Goal: Task Accomplishment & Management: Manage account settings

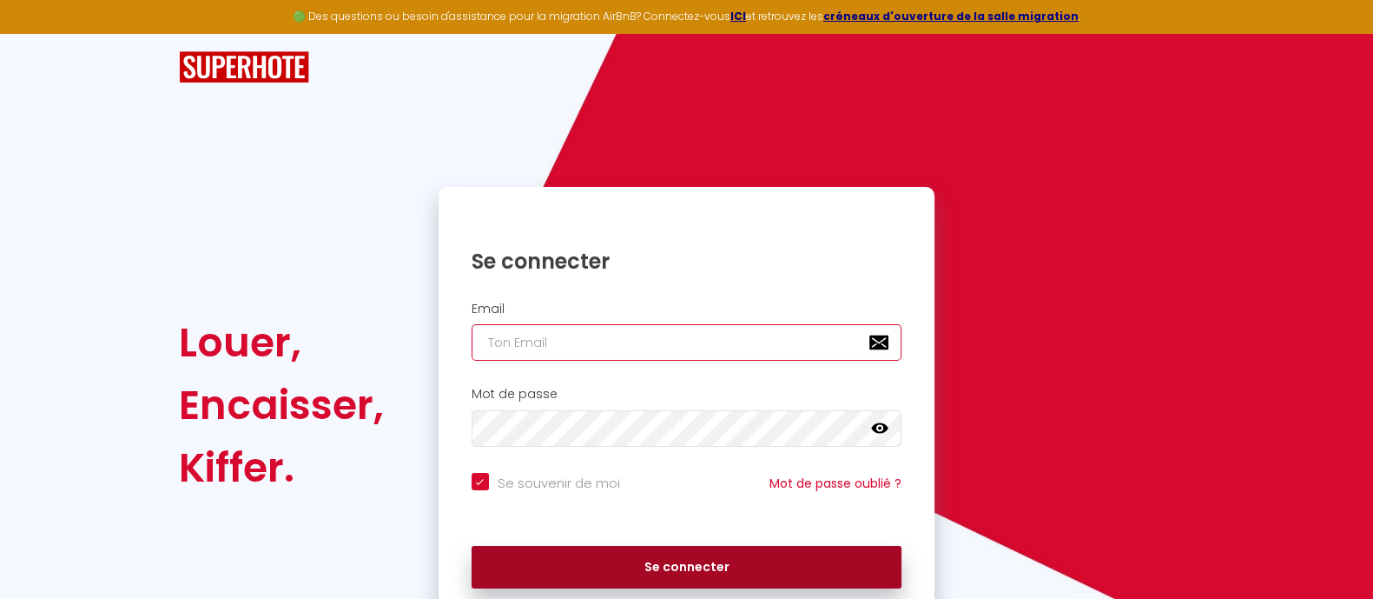
type input "[EMAIL_ADDRESS][DOMAIN_NAME]"
click at [725, 551] on button "Se connecter" at bounding box center [687, 567] width 431 height 43
checkbox input "true"
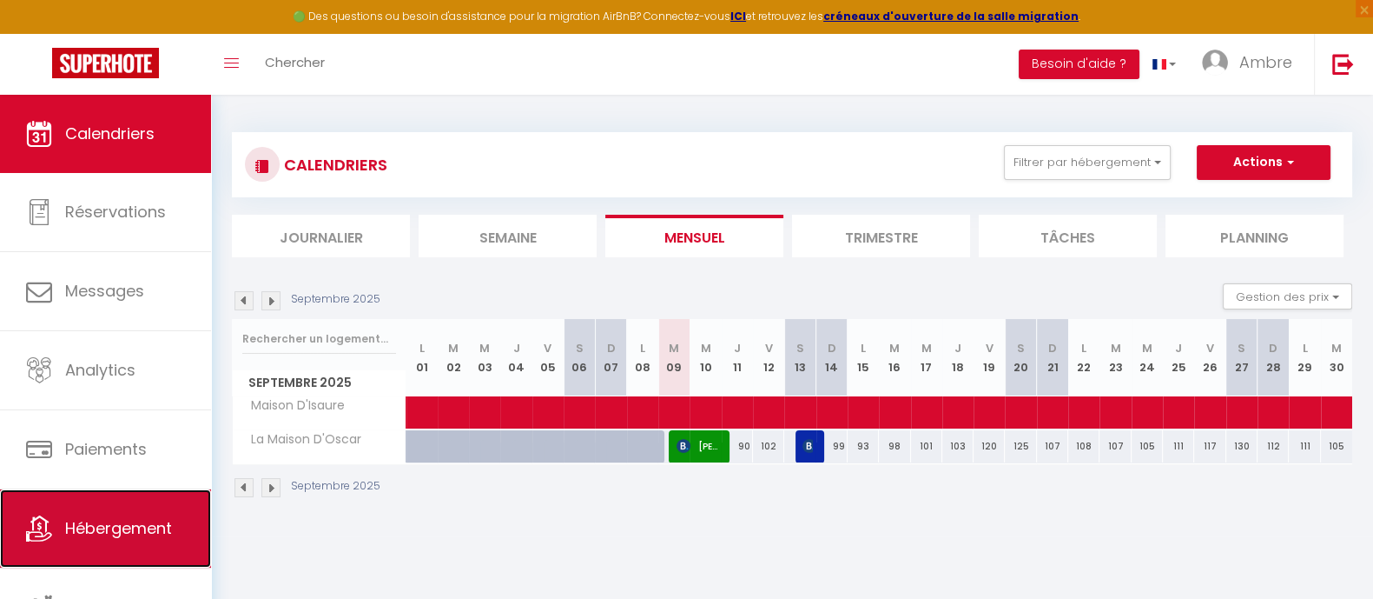
click at [109, 510] on link "Hébergement" at bounding box center [105, 528] width 211 height 78
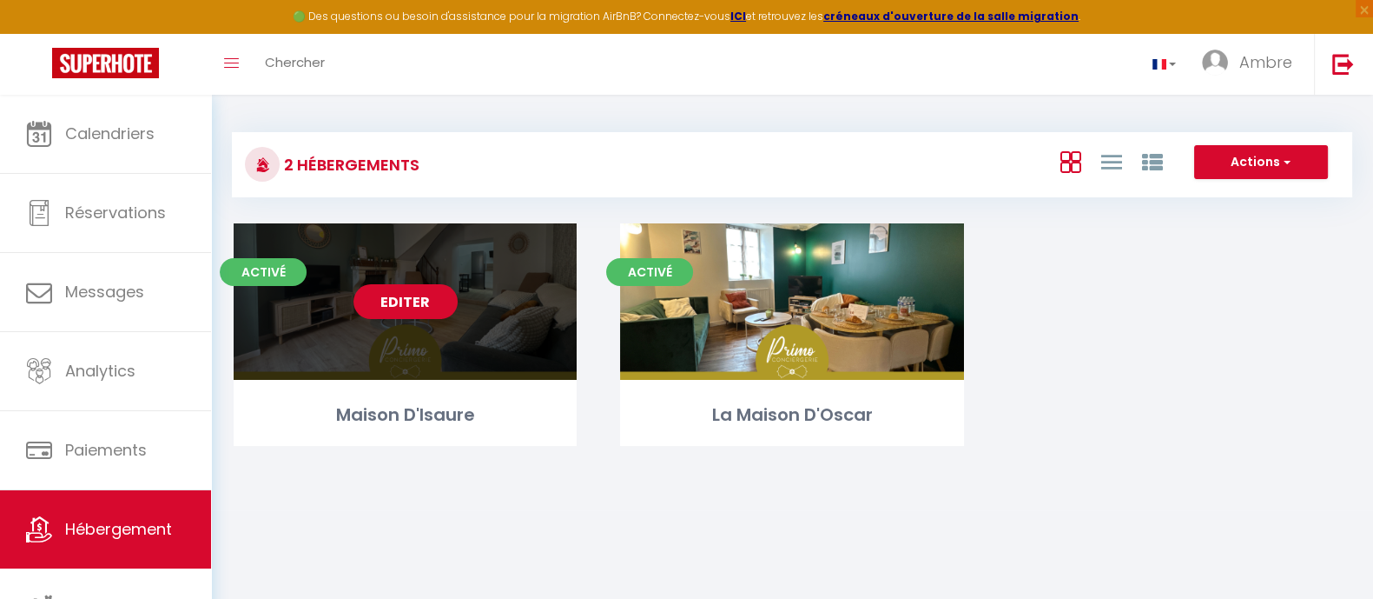
click at [395, 297] on link "Editer" at bounding box center [406, 301] width 104 height 35
select select "3"
select select "2"
select select "1"
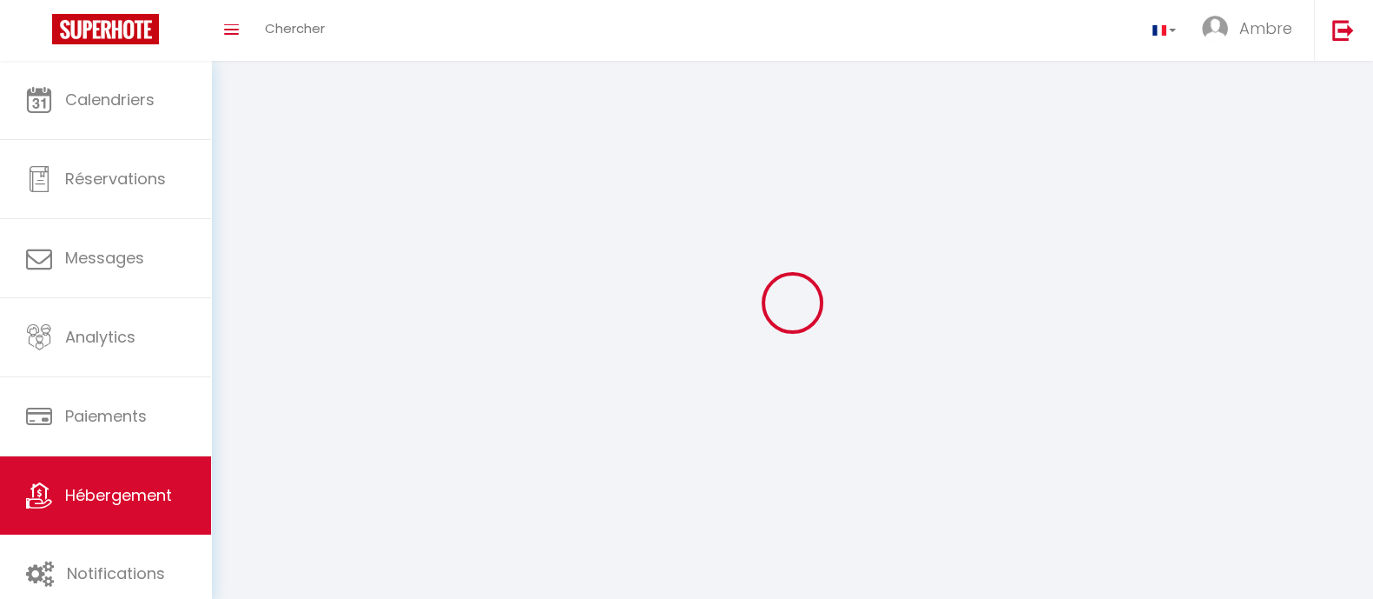
select select
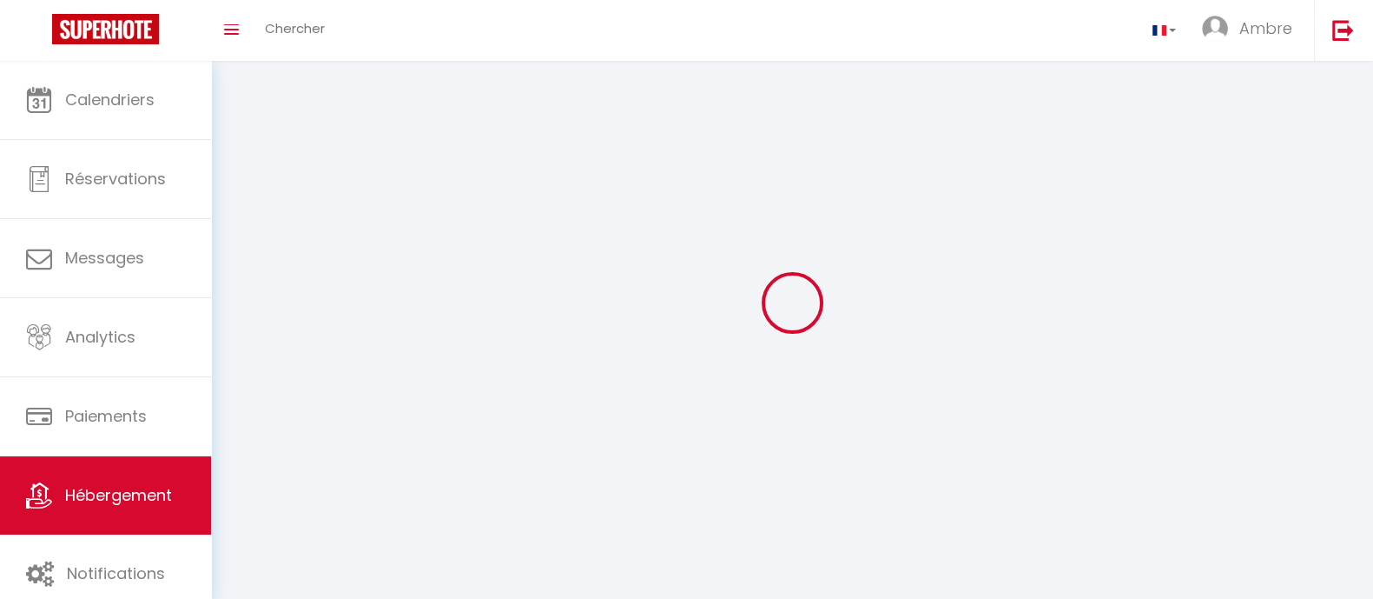
select select
checkbox input "false"
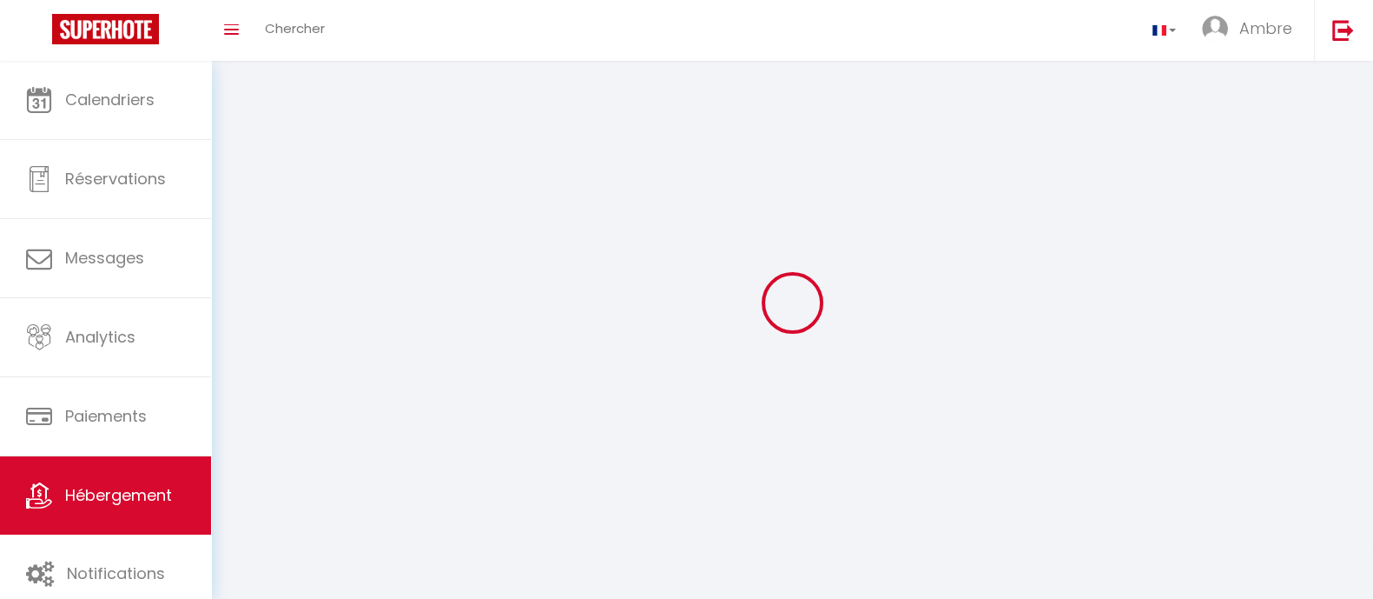
select select
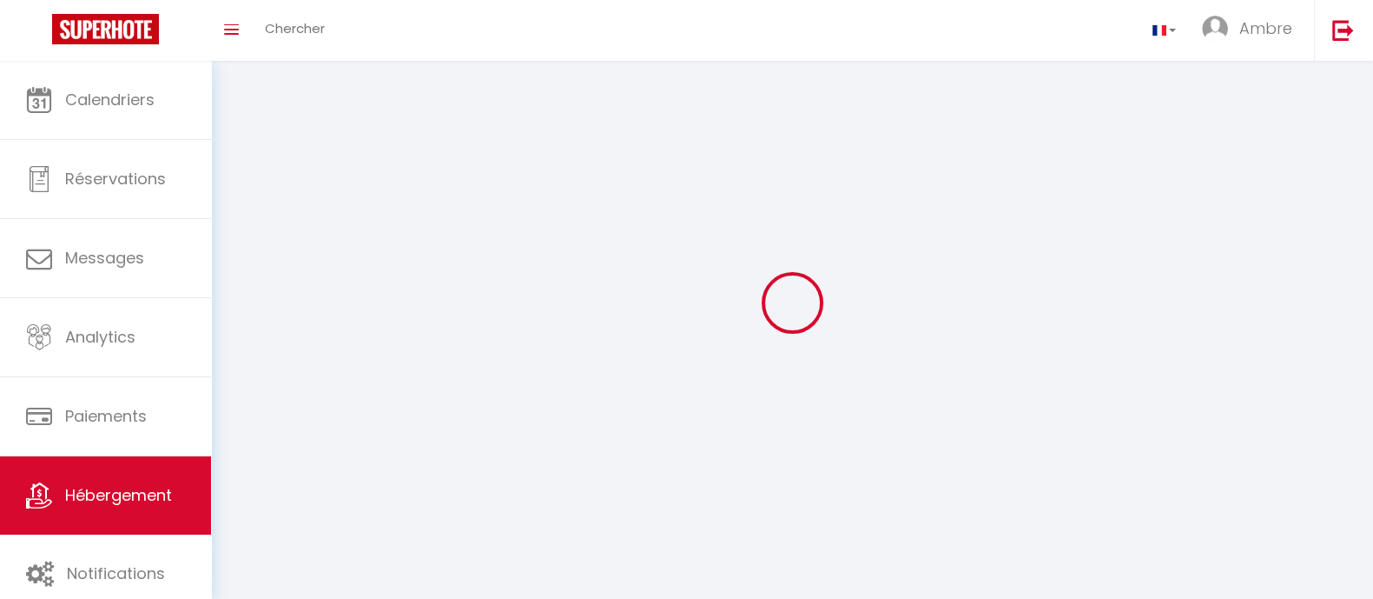
select select
checkbox input "false"
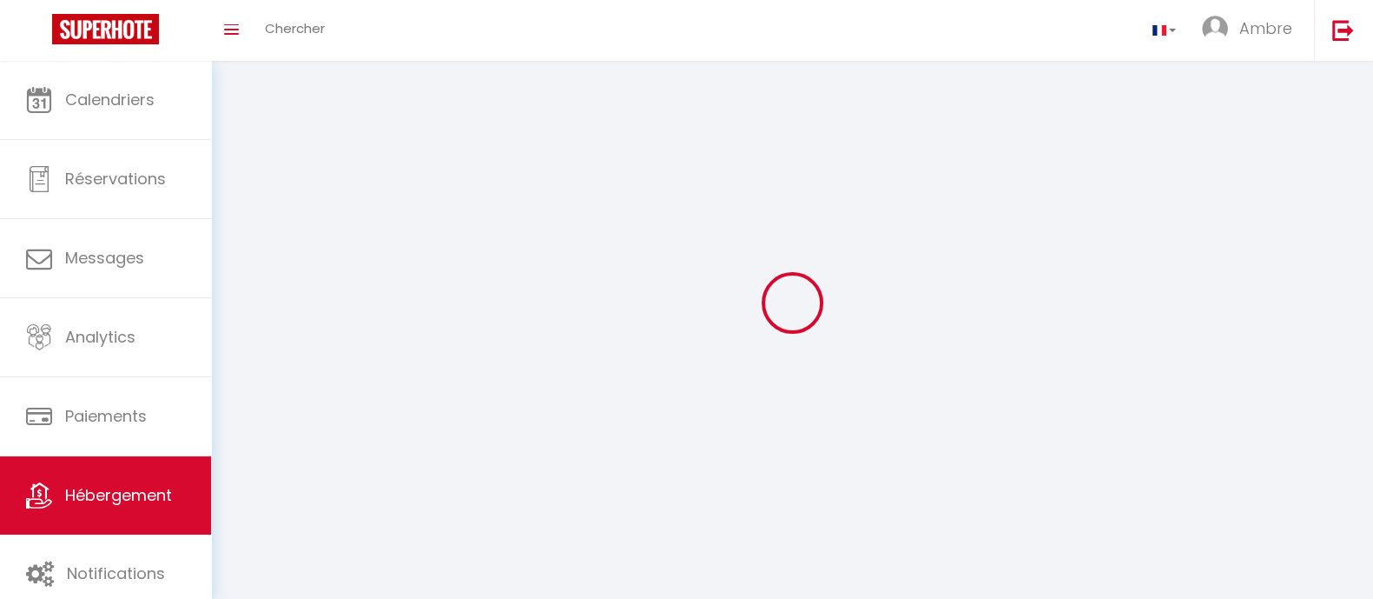
checkbox input "false"
select select
select select "1"
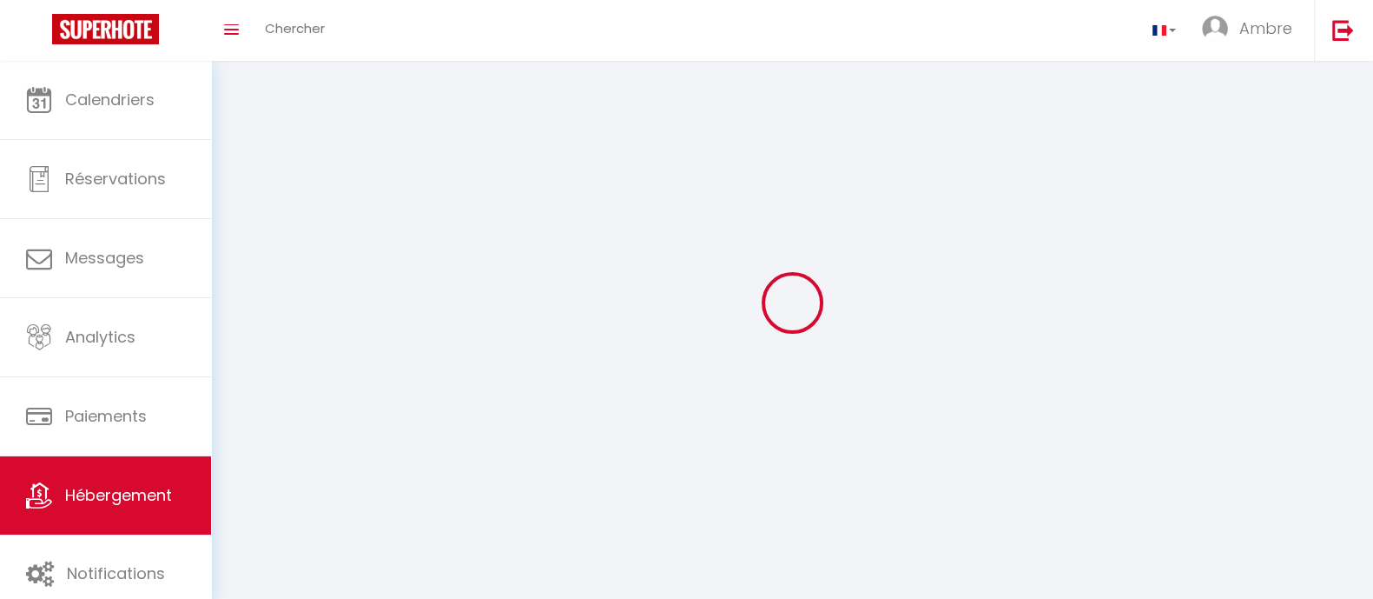
select select "28"
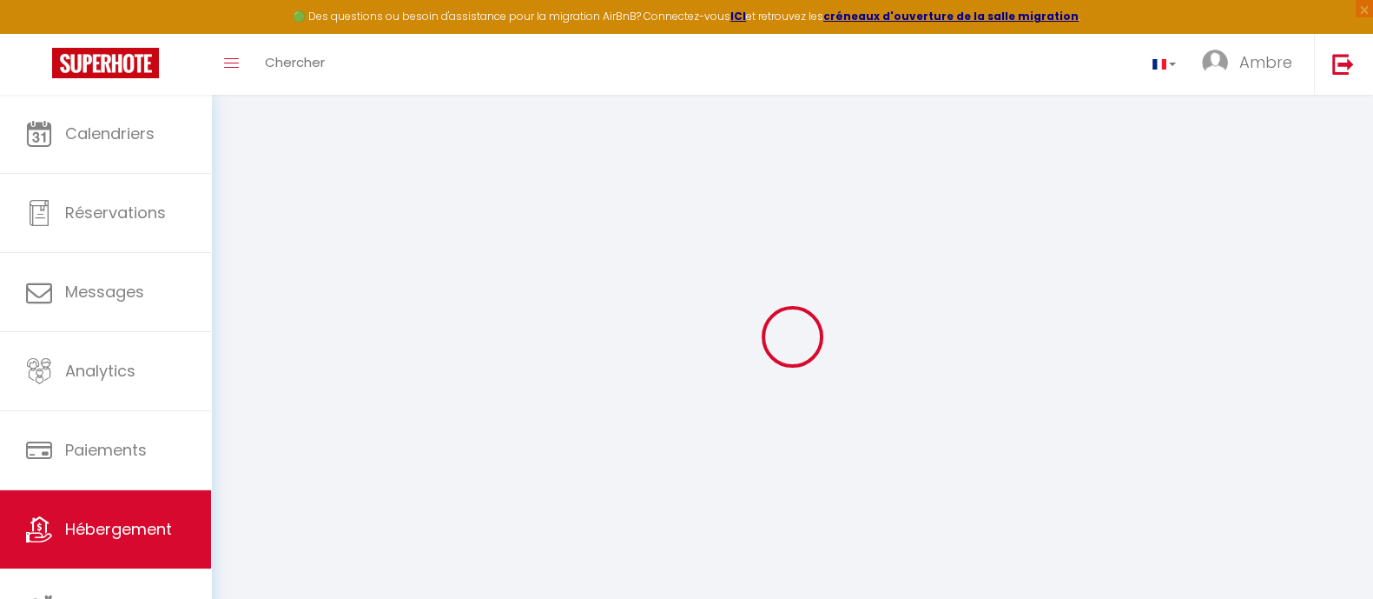
select select
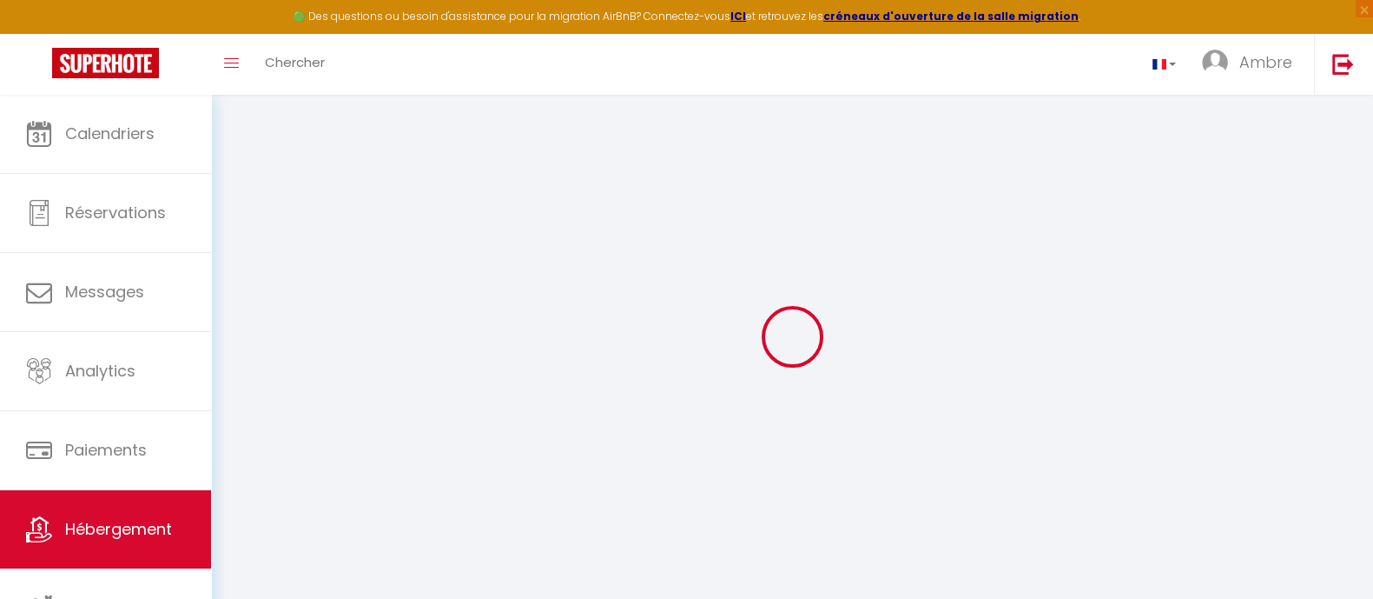
select select
checkbox input "false"
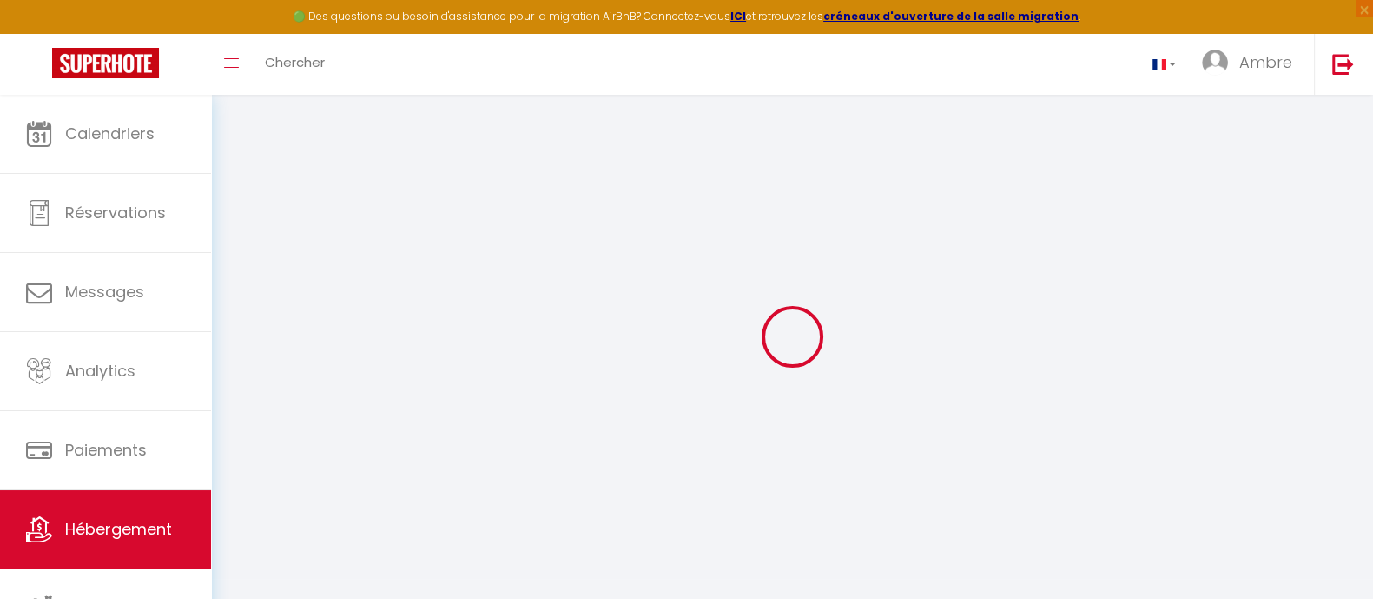
select select
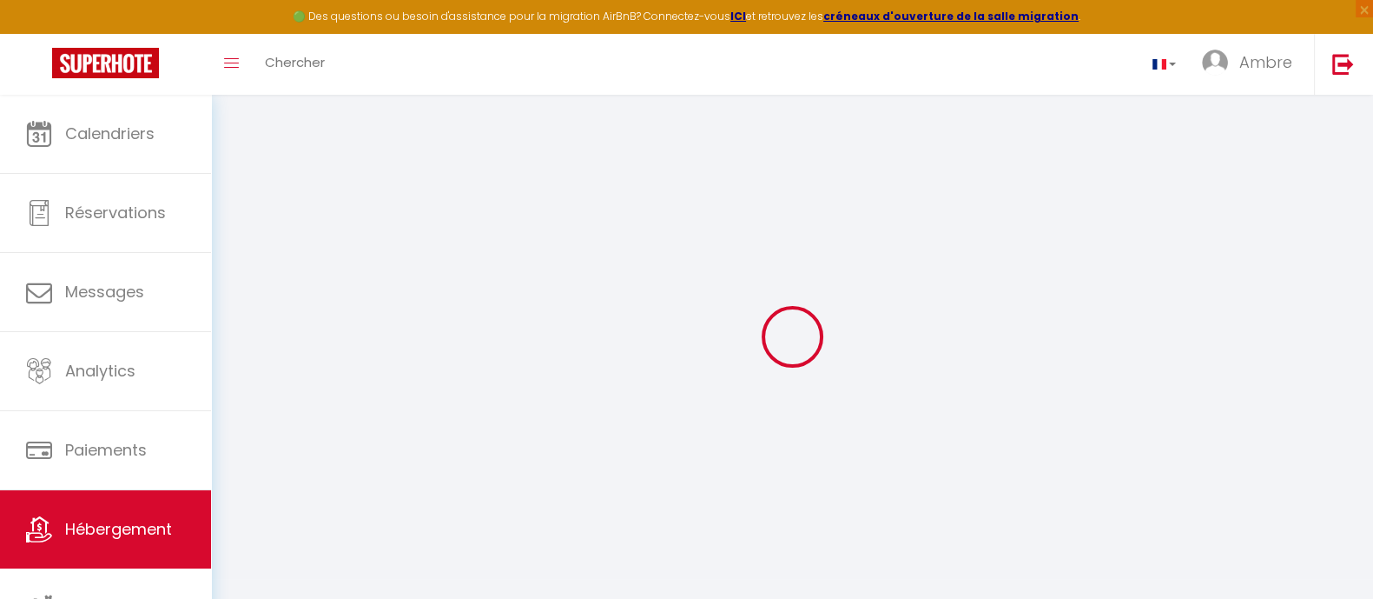
select select
checkbox input "false"
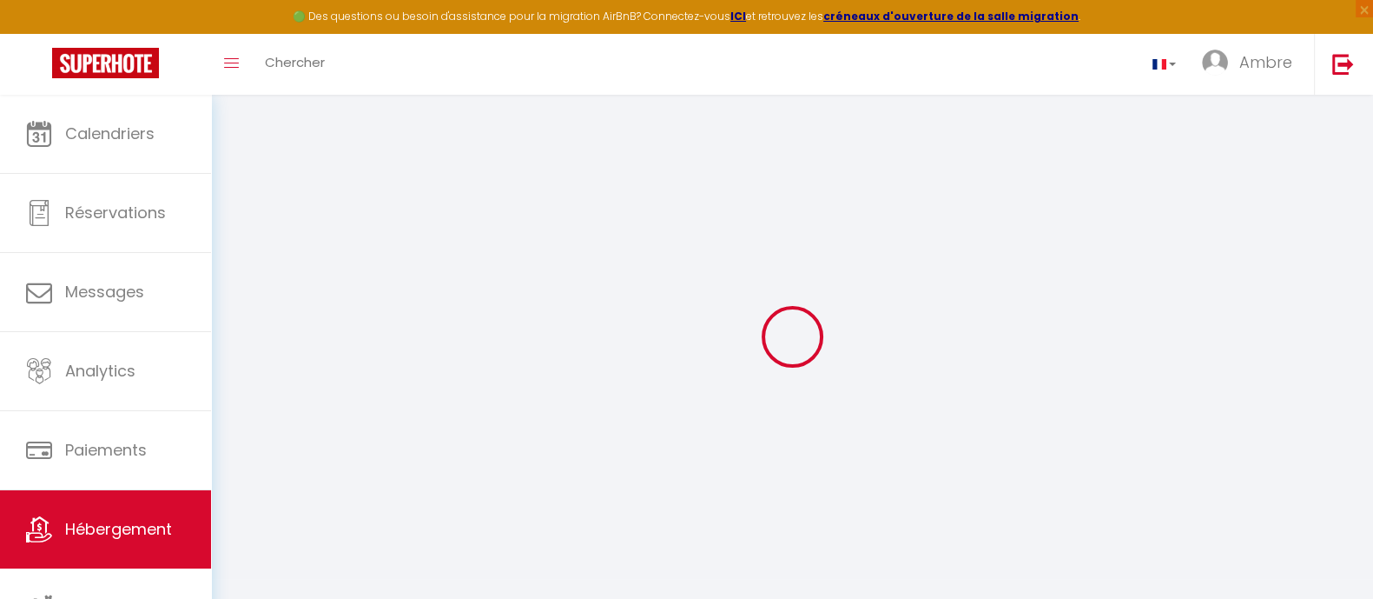
checkbox input "false"
select select
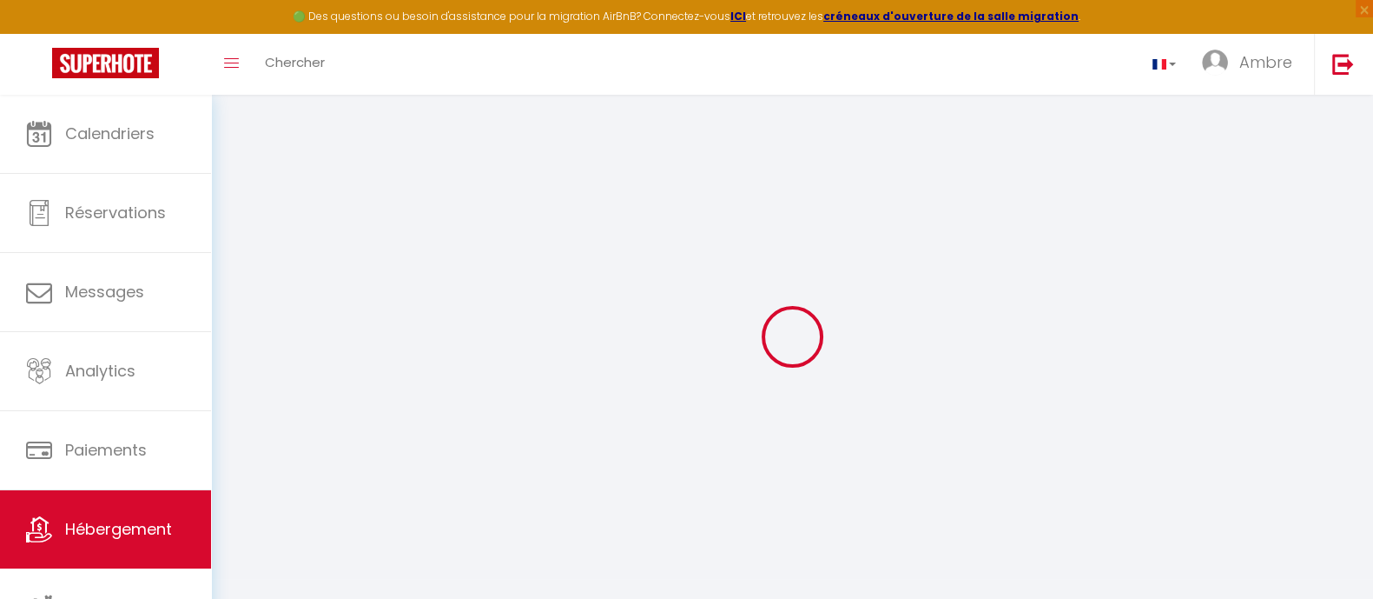
select select
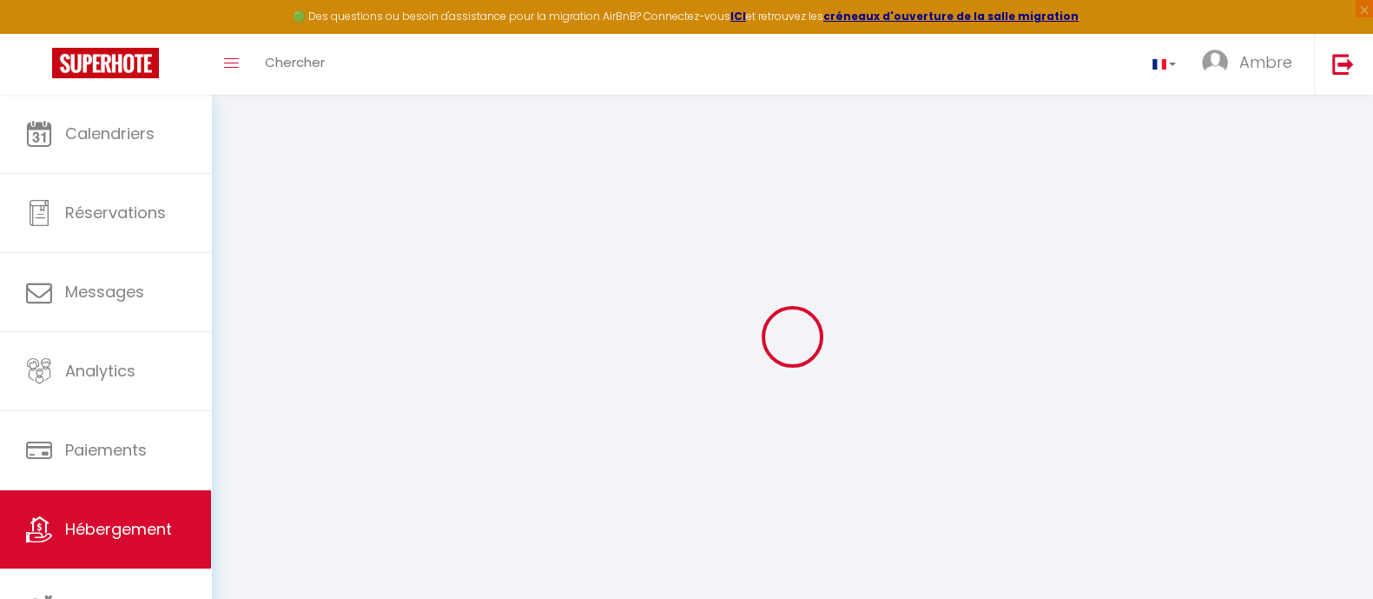
checkbox input "false"
select select
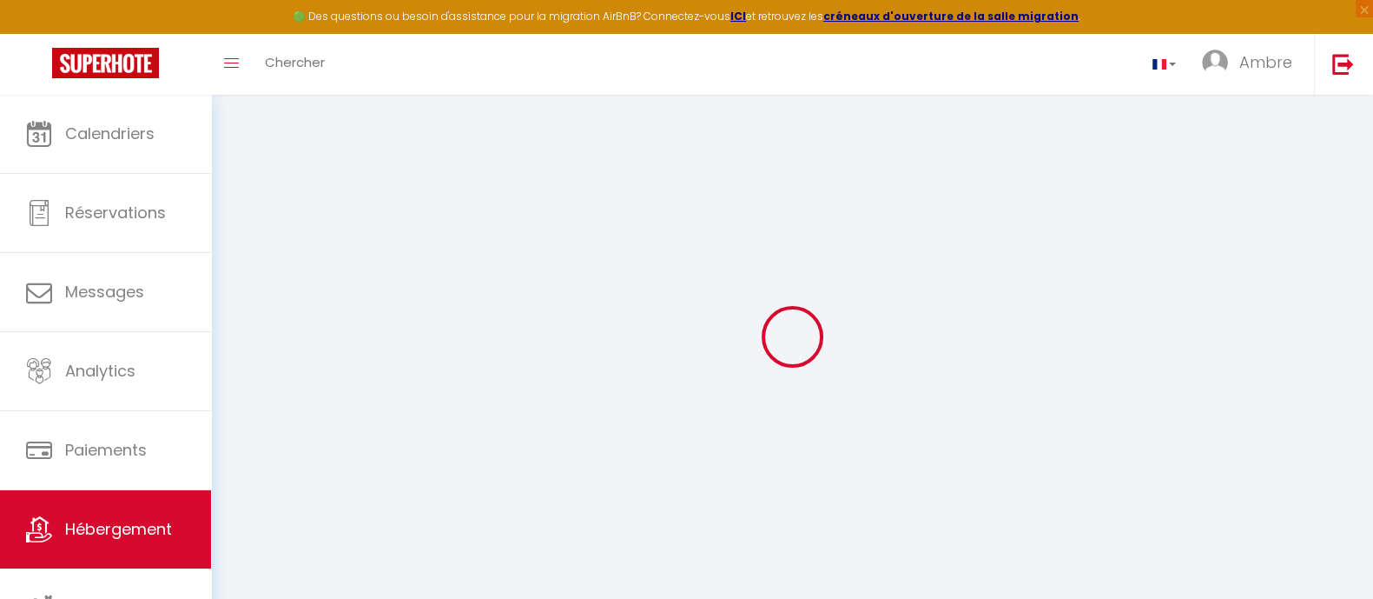
select select
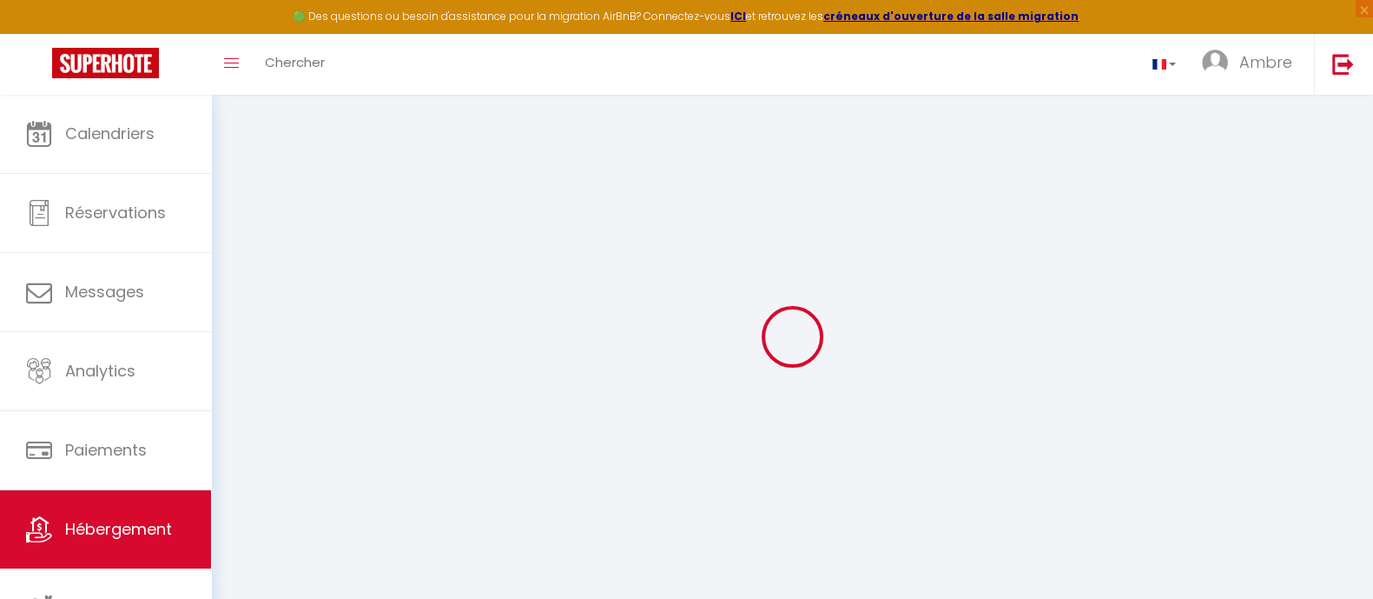
select select
checkbox input "false"
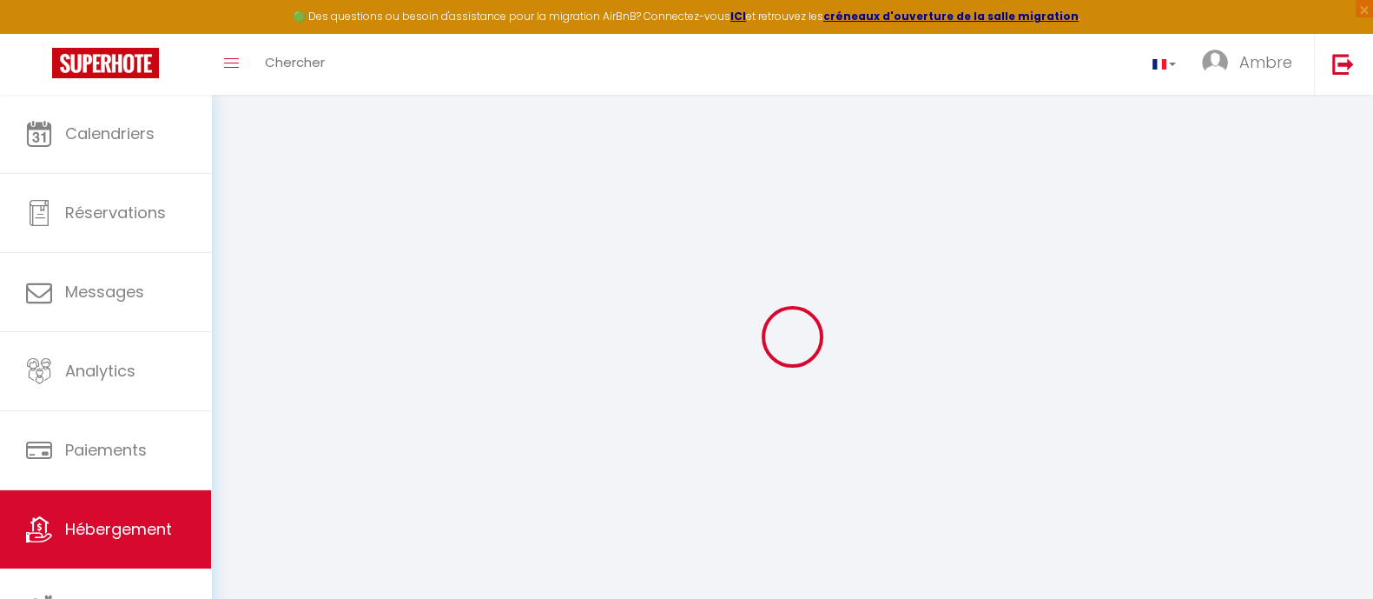
checkbox input "false"
select select
type input "Maison D'Isaure"
type input "Ambre"
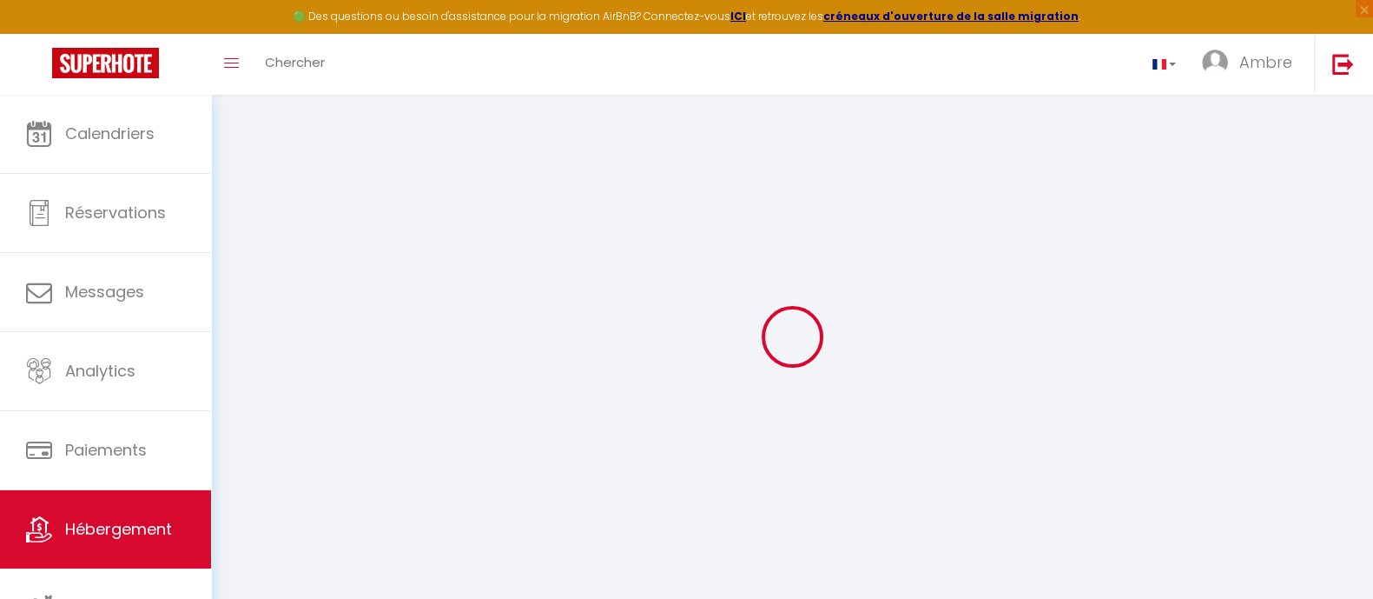
type input "[PERSON_NAME]"
type input "[STREET_ADDRESS]"
type input "79340"
type input "Vasles"
select select "houses"
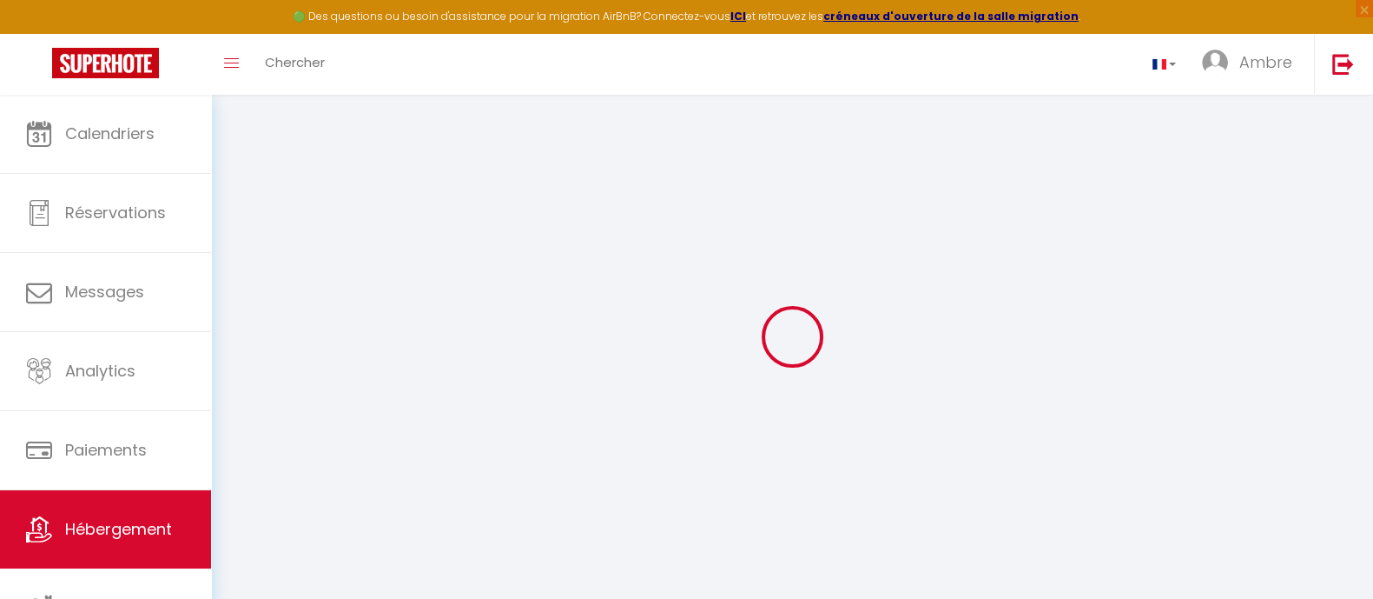
select select "6"
select select "3"
select select "2"
type input "120"
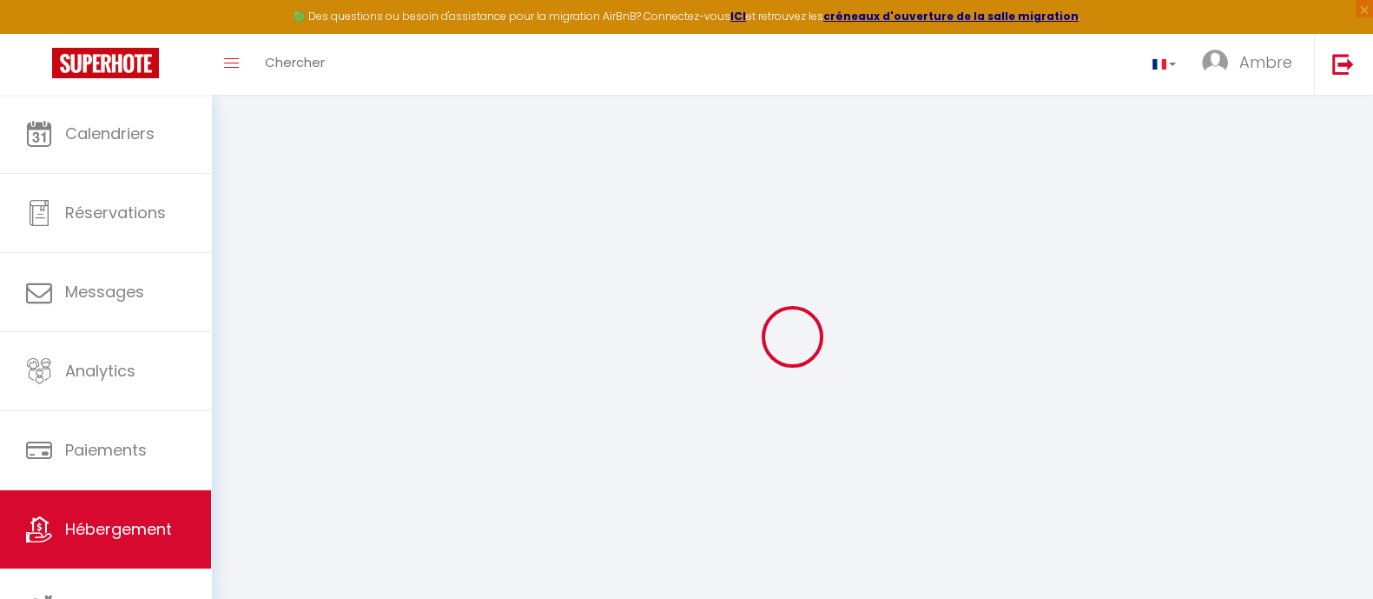
type input "60"
type input "3"
type input "4"
type input "300"
select select
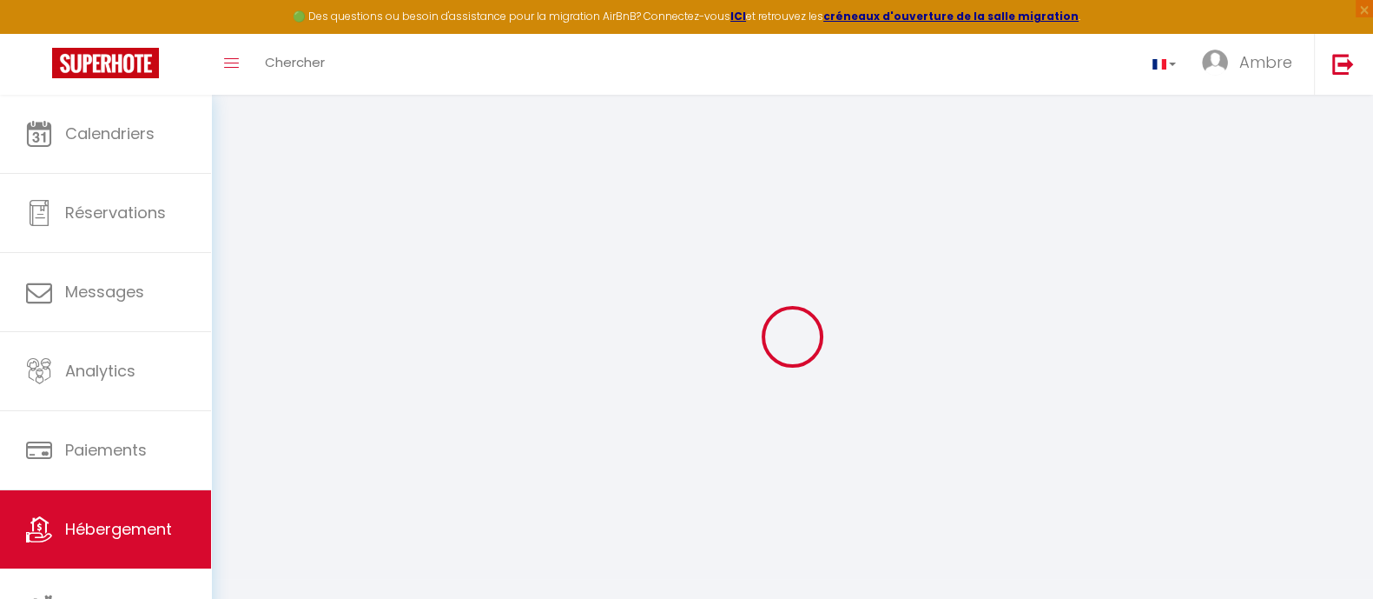
select select
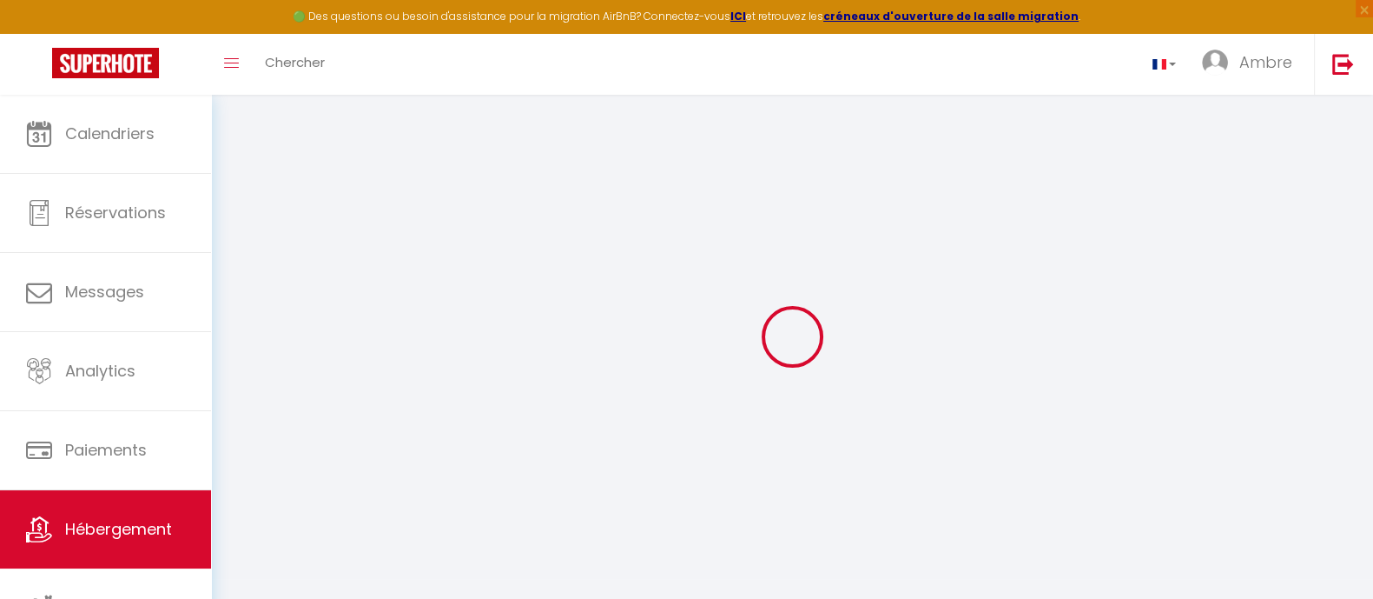
type input "[STREET_ADDRESS]"
type input "79200"
type input "Parthenay"
type input "[EMAIL_ADDRESS][DOMAIN_NAME]"
select select
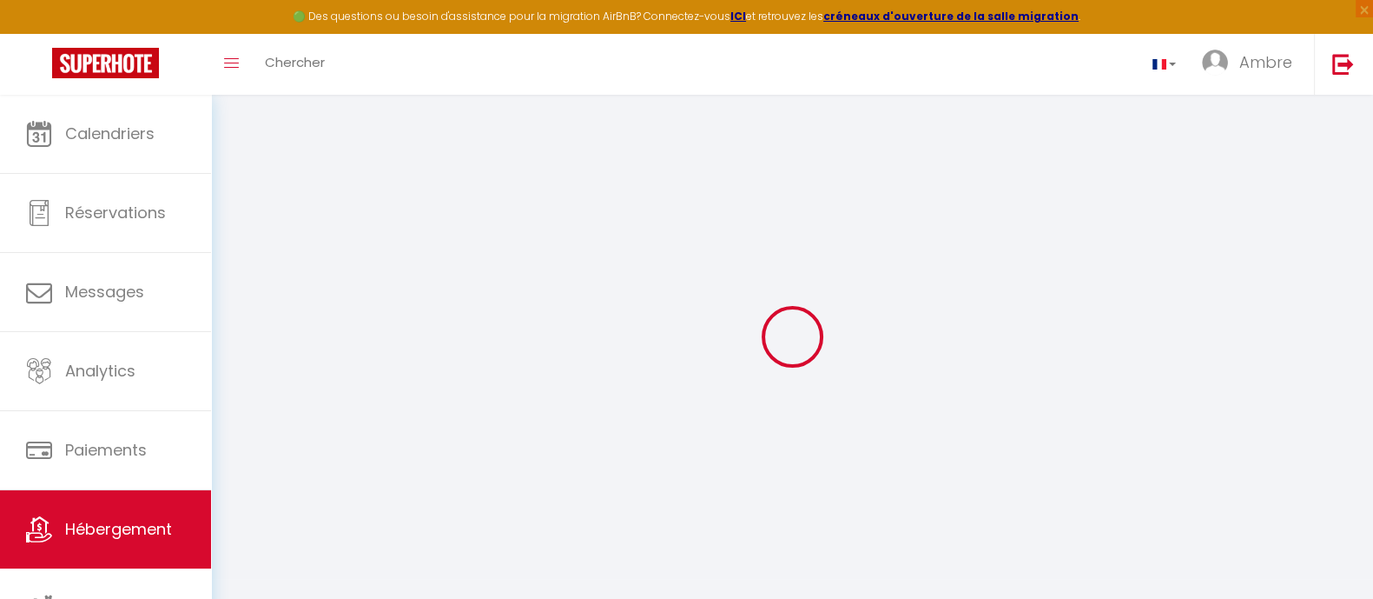
checkbox input "true"
checkbox input "false"
radio input "true"
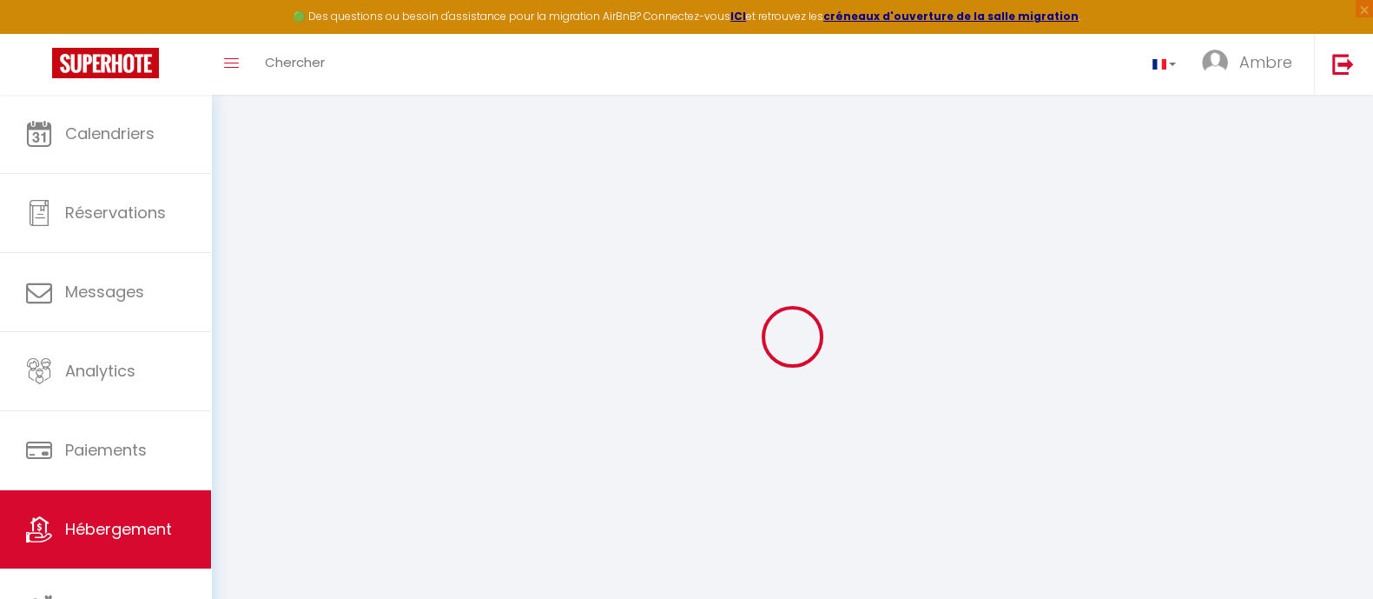
select select
type input "0"
select select
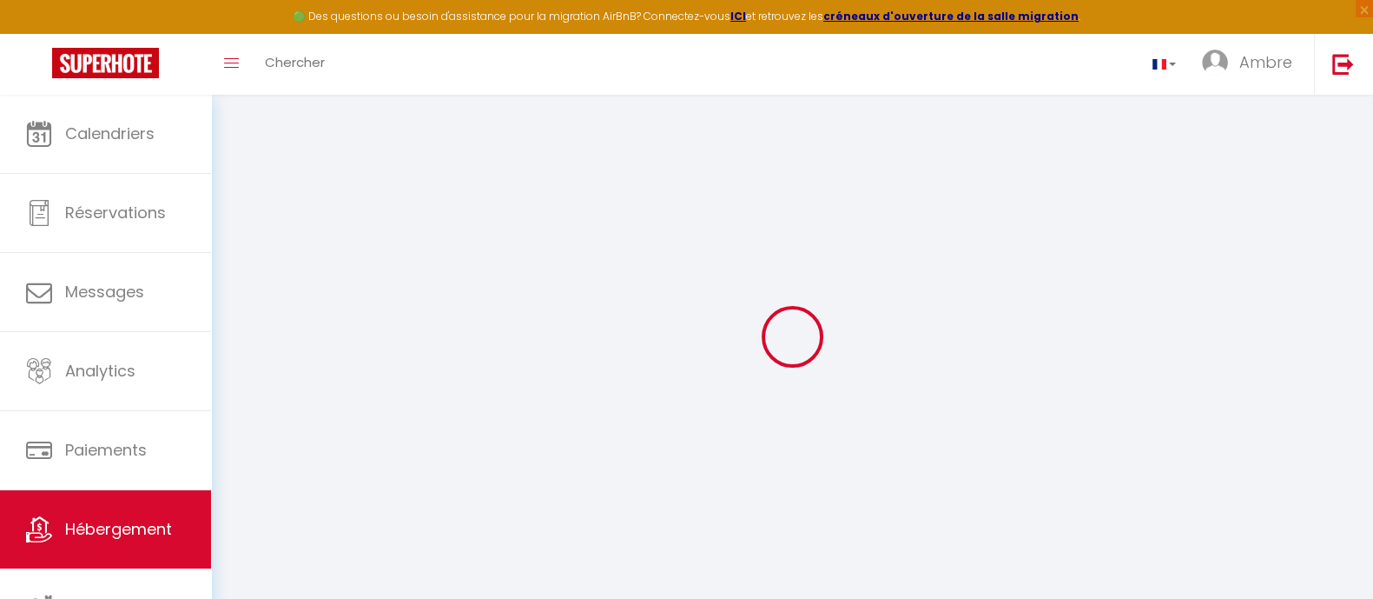
select select
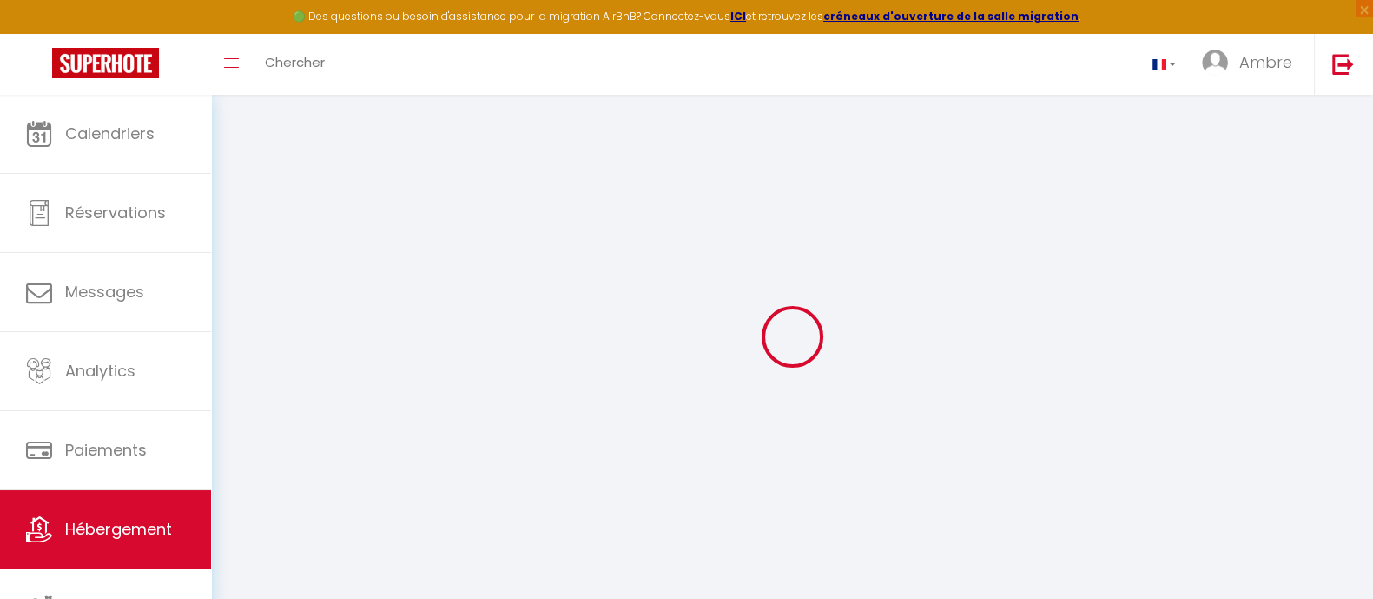
select select
checkbox input "true"
checkbox input "false"
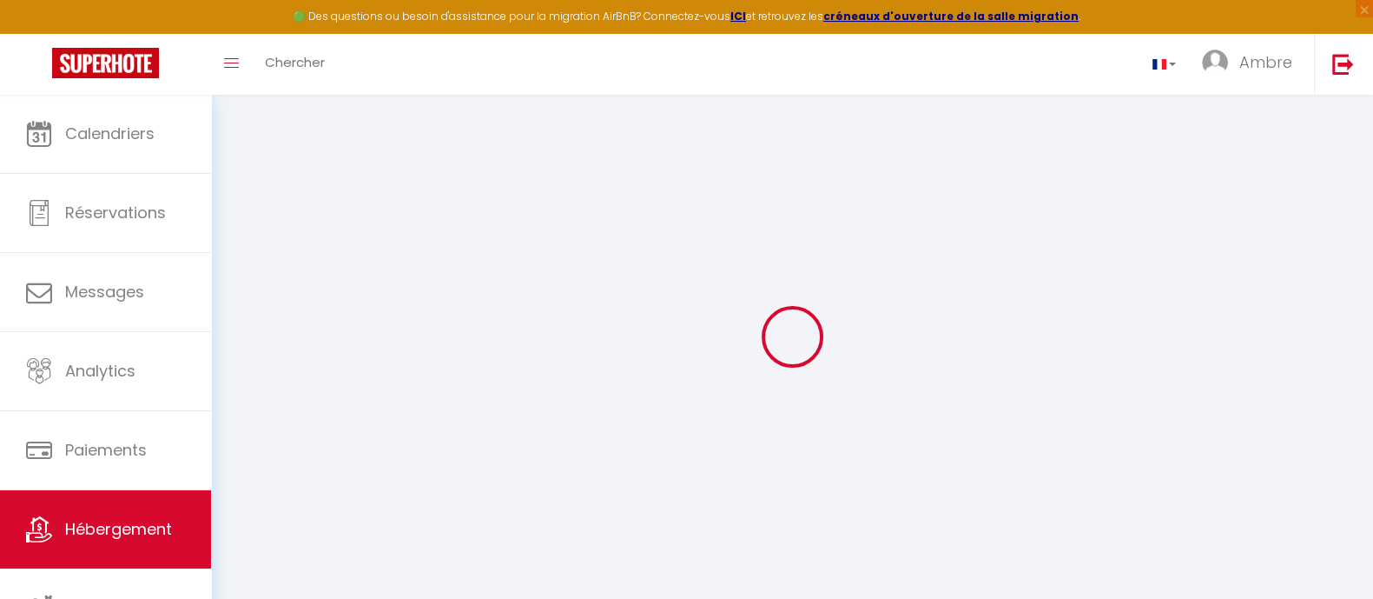
select select
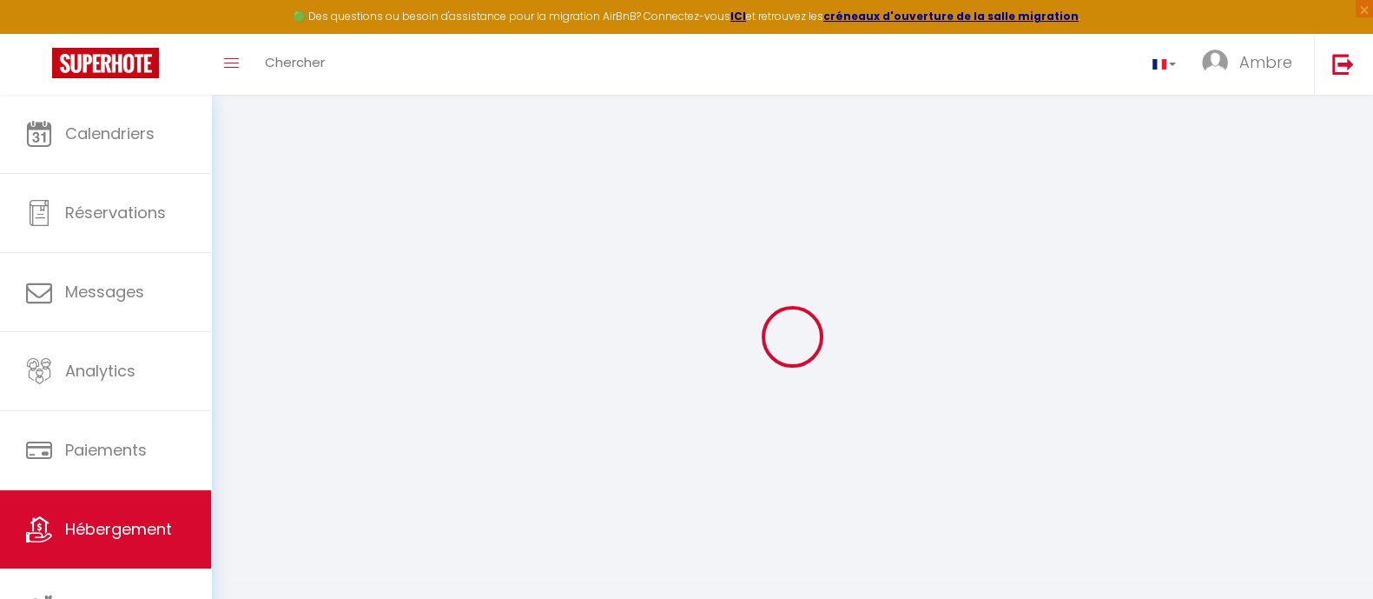
select select
checkbox input "true"
checkbox input "false"
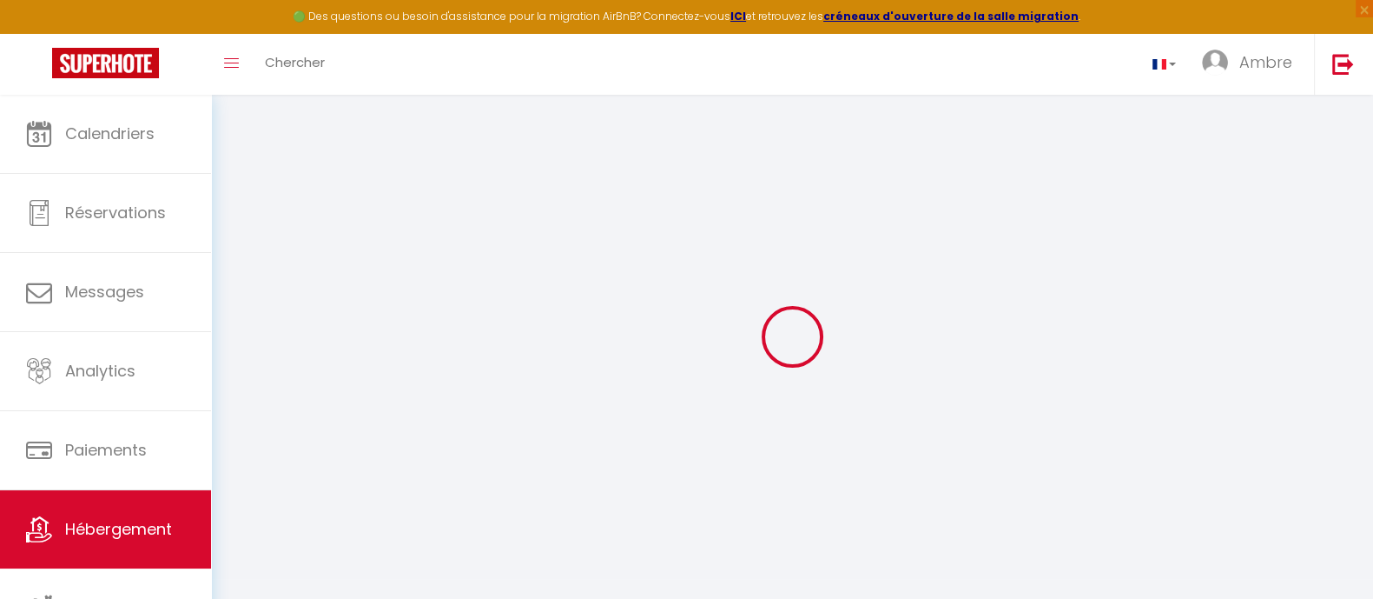
checkbox input "false"
select select "townhouse"
select select
checkbox input "true"
checkbox input "false"
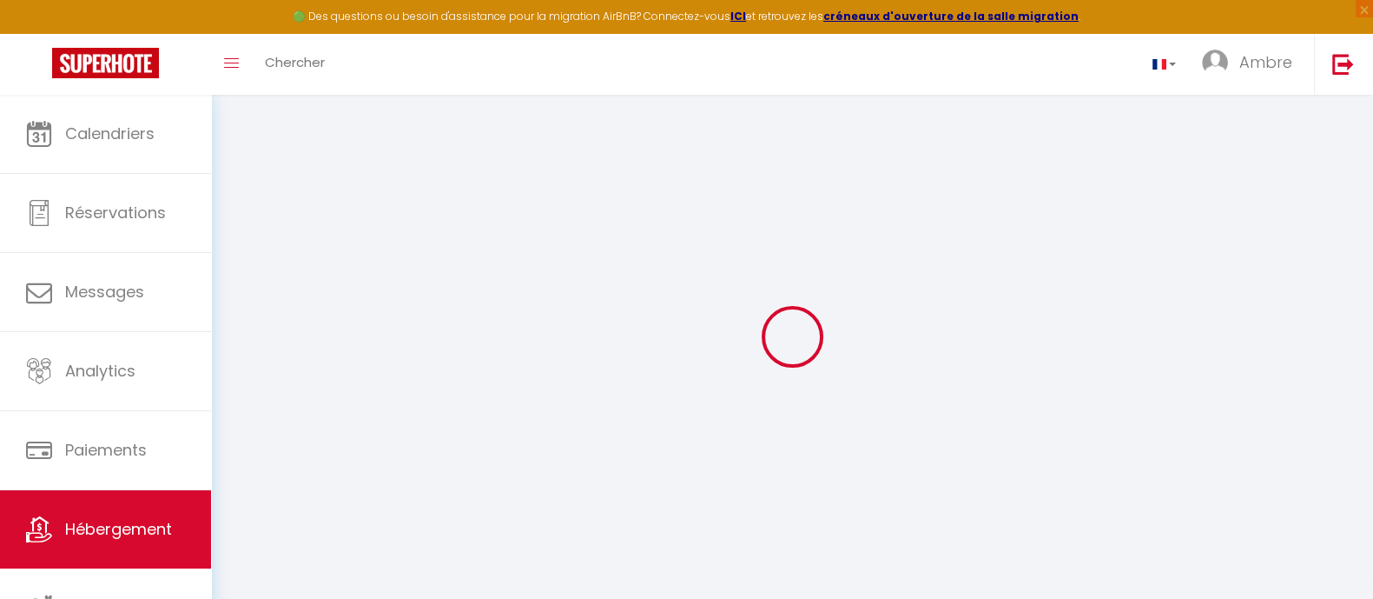
checkbox input "false"
select select
checkbox input "true"
checkbox input "false"
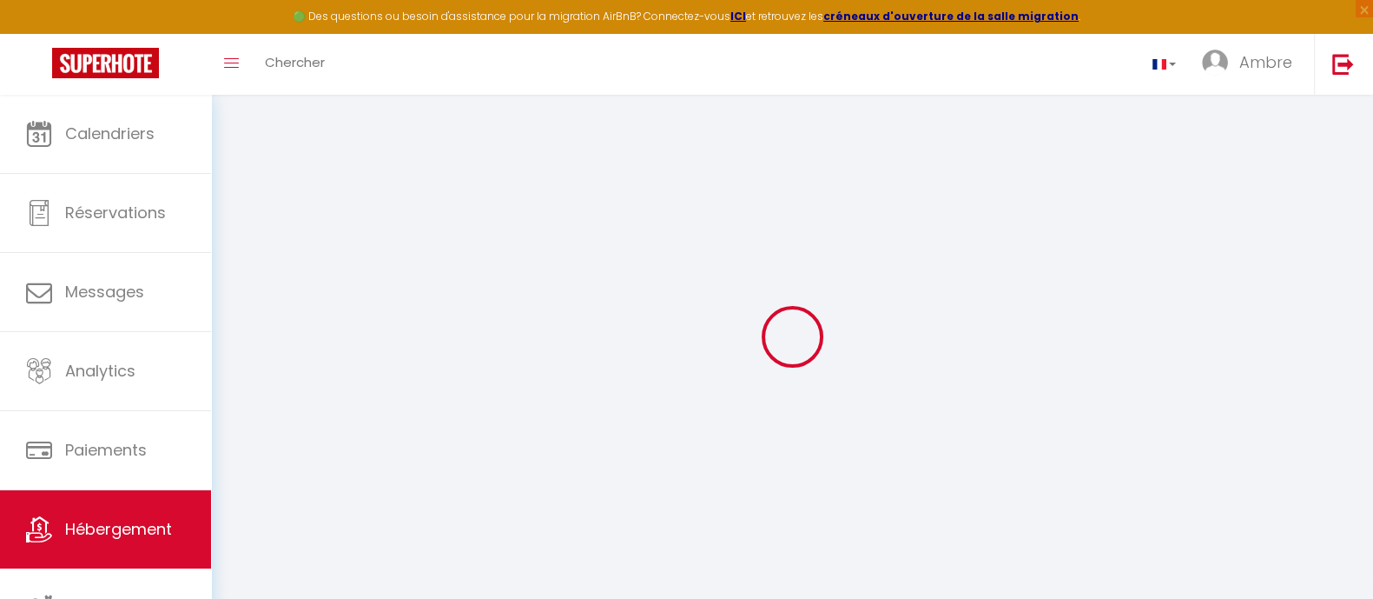
checkbox input "false"
select select "17:00"
select select "00:00"
select select "11:00"
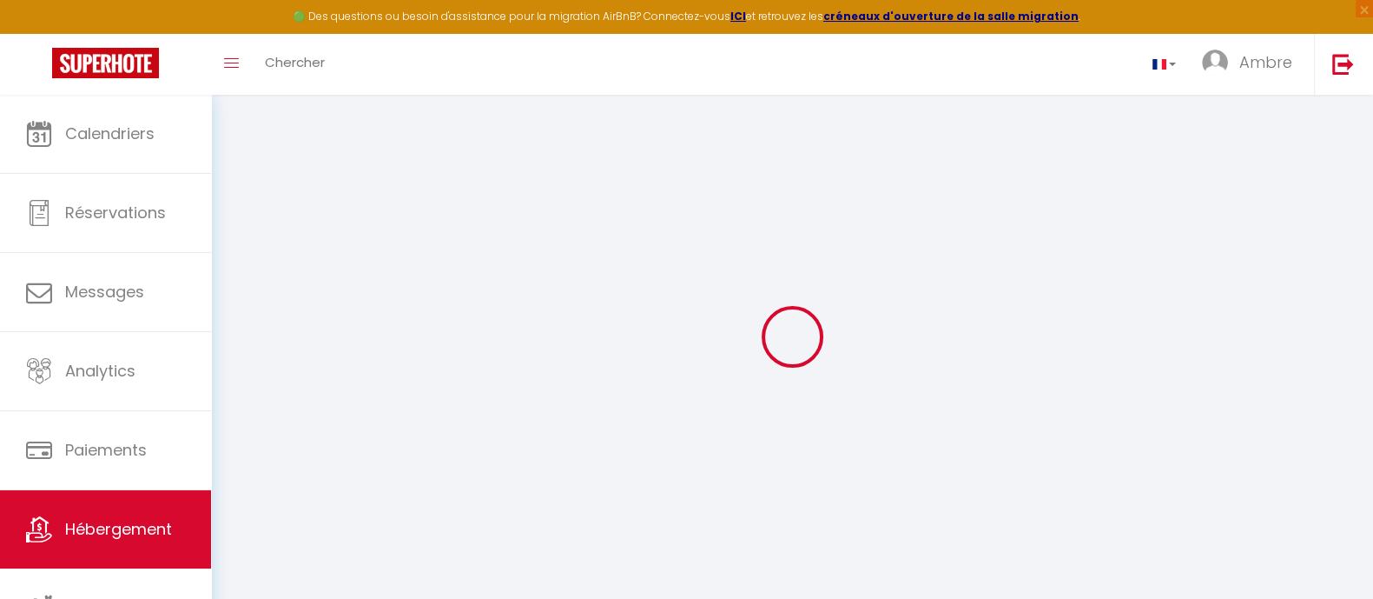
select select "30"
select select "120"
select select "20:00"
select select
checkbox input "true"
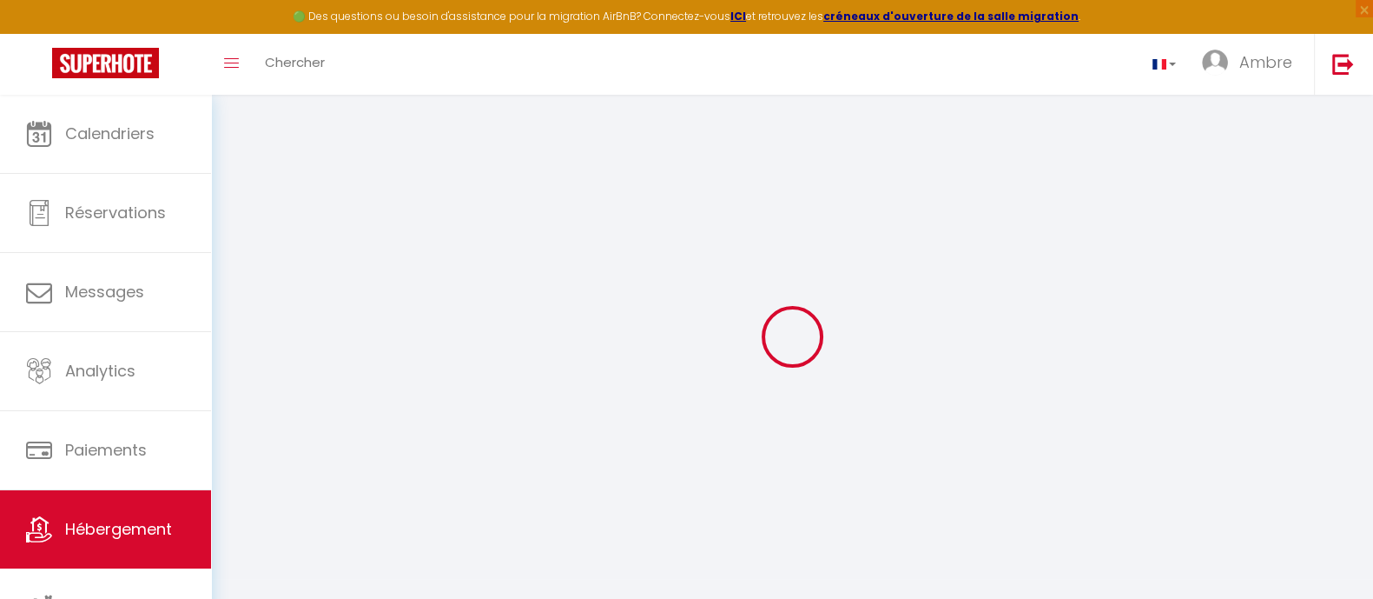
checkbox input "false"
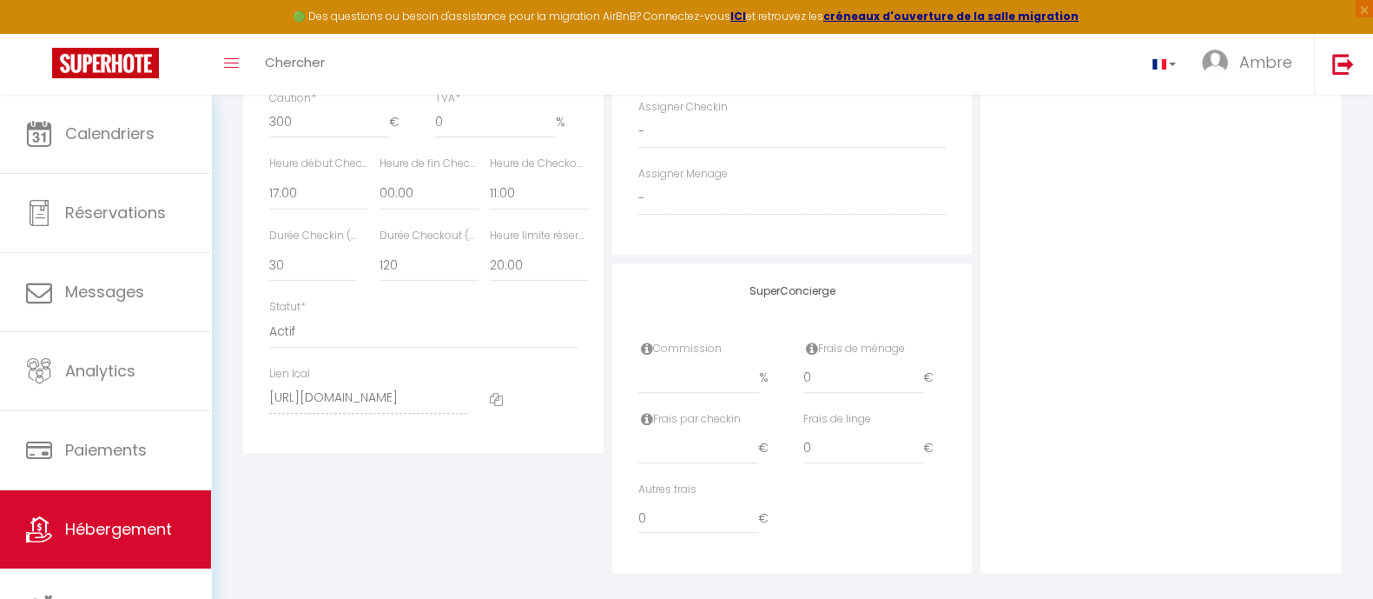
scroll to position [947, 0]
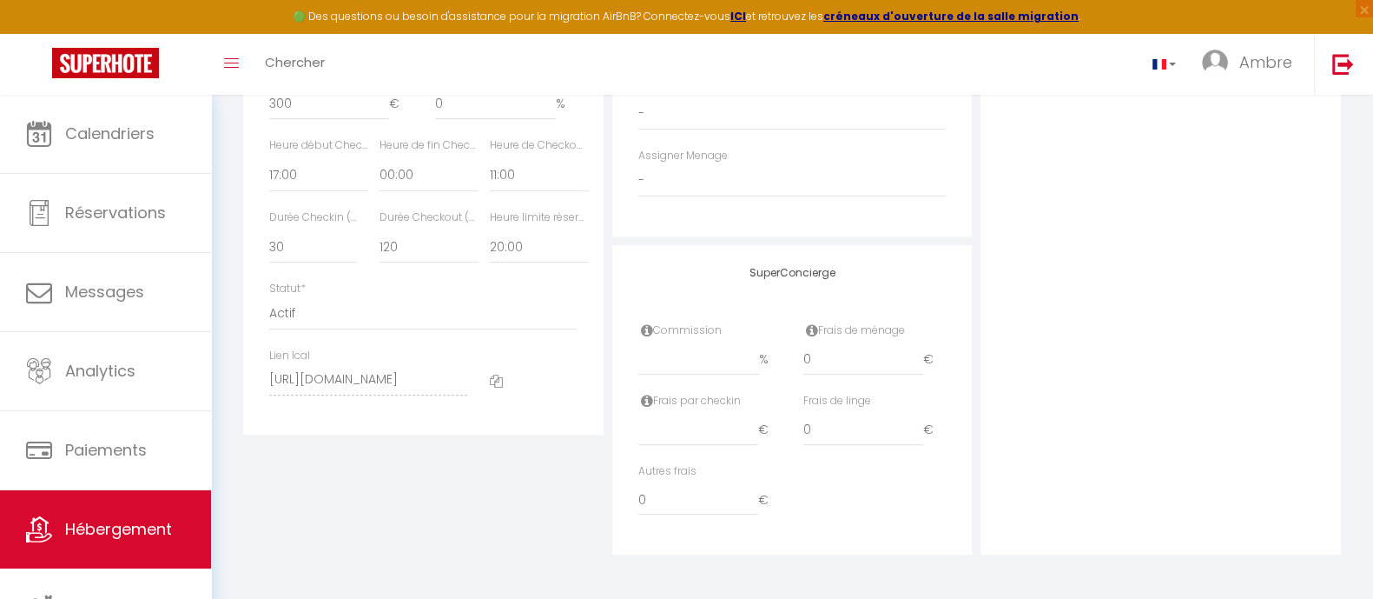
select select
checkbox input "true"
checkbox input "false"
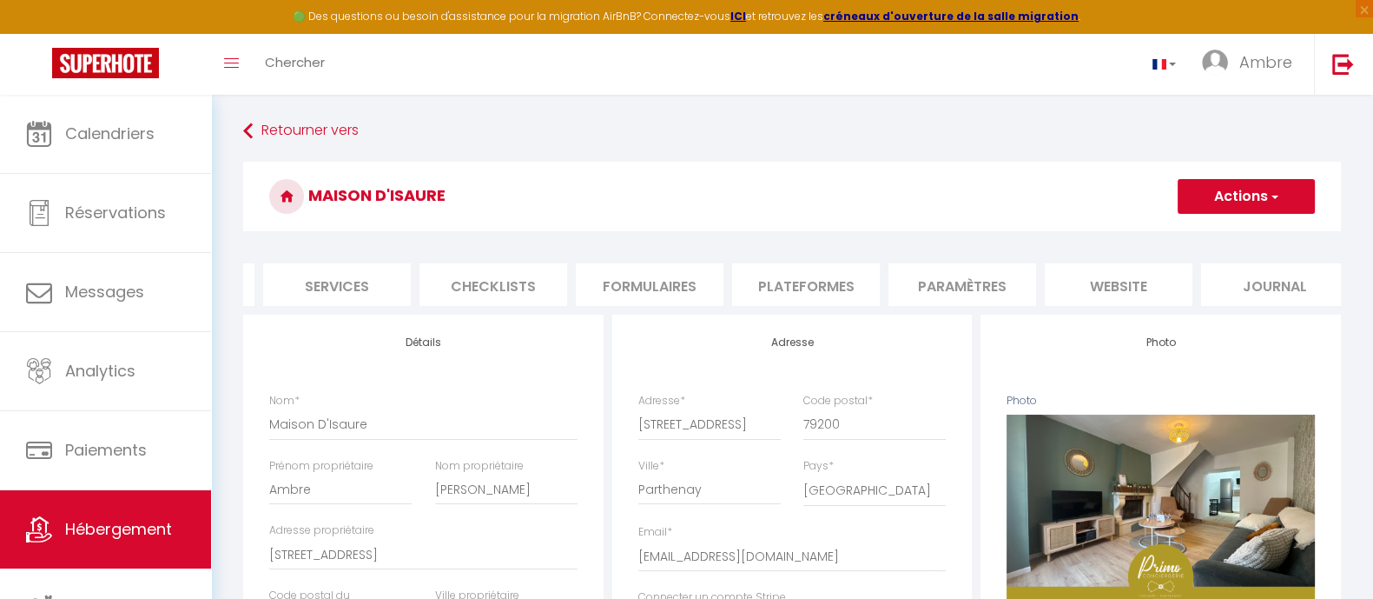
scroll to position [0, 466]
click at [1102, 284] on li "website" at bounding box center [1103, 284] width 148 height 43
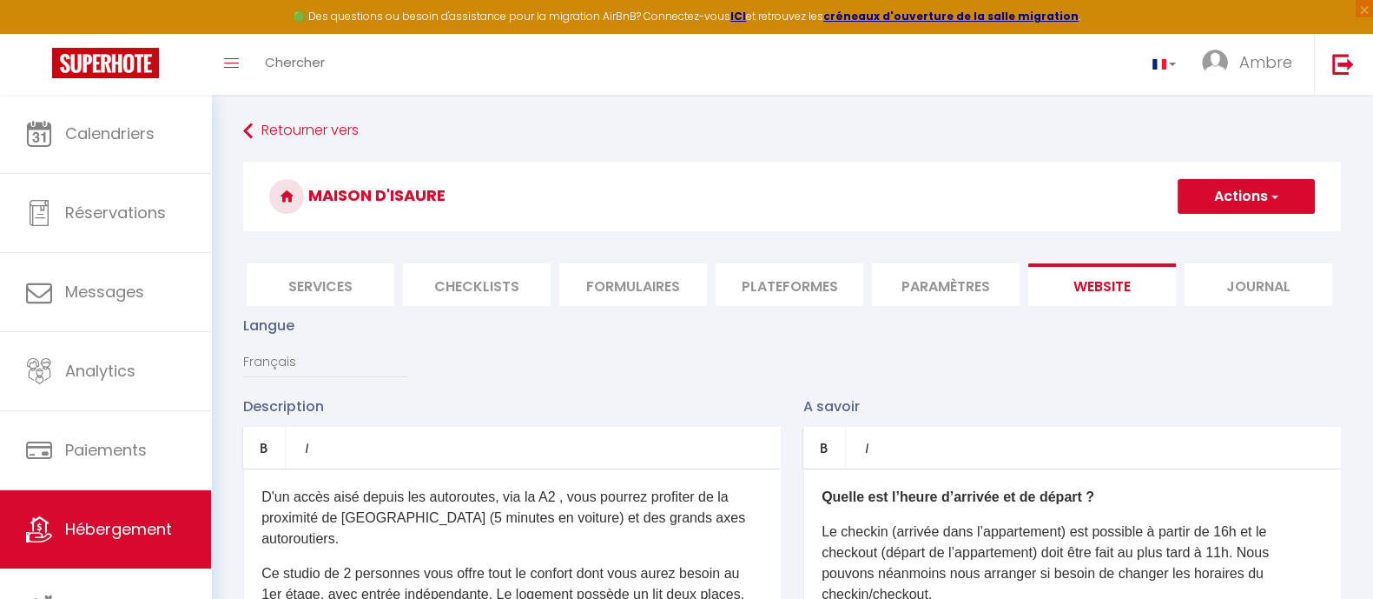
click at [956, 288] on li "Paramètres" at bounding box center [946, 284] width 148 height 43
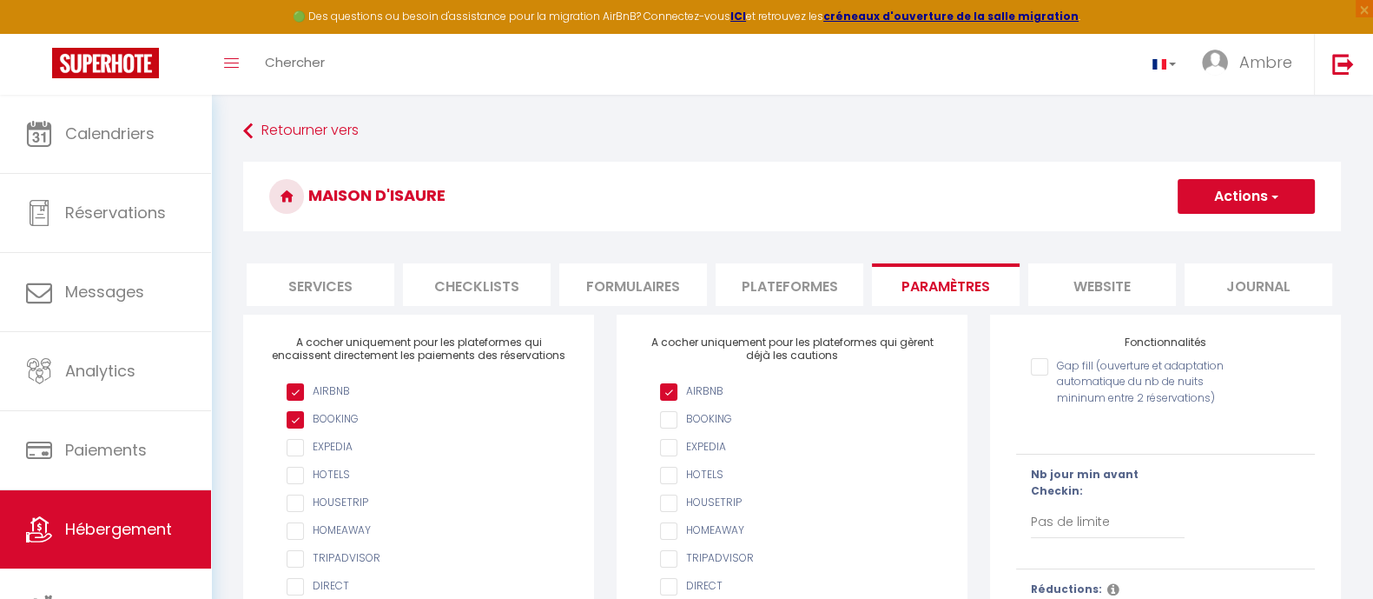
click at [810, 280] on li "Plateformes" at bounding box center [790, 284] width 148 height 43
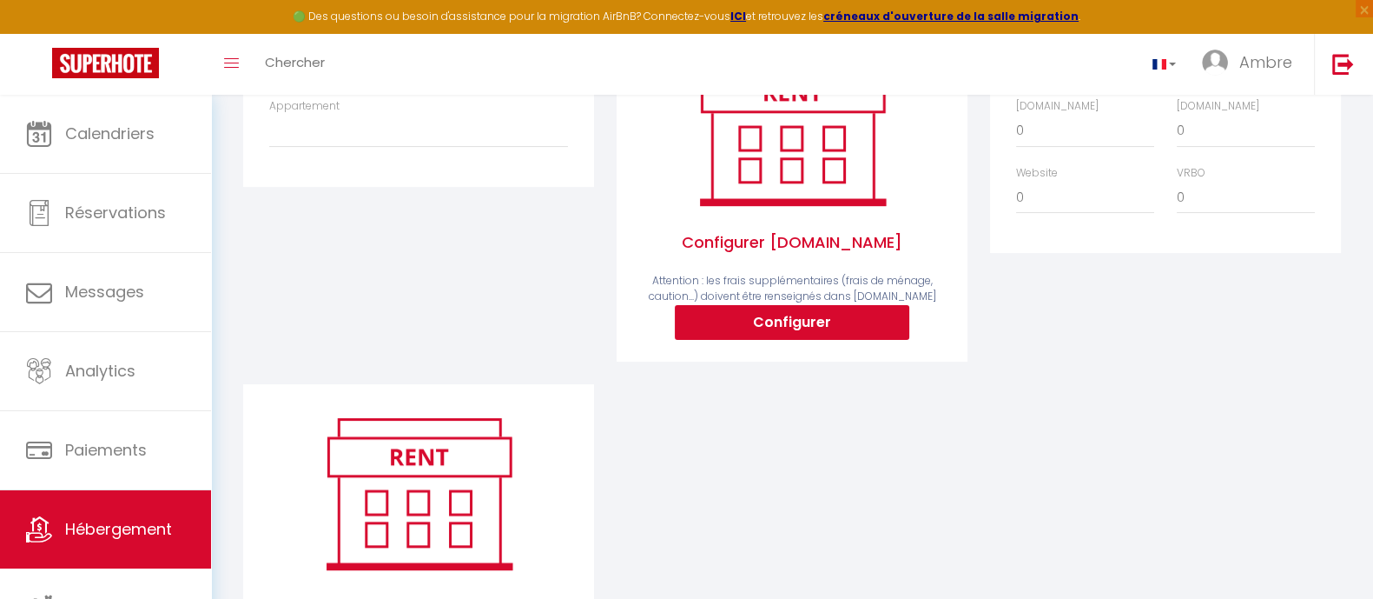
scroll to position [447, 0]
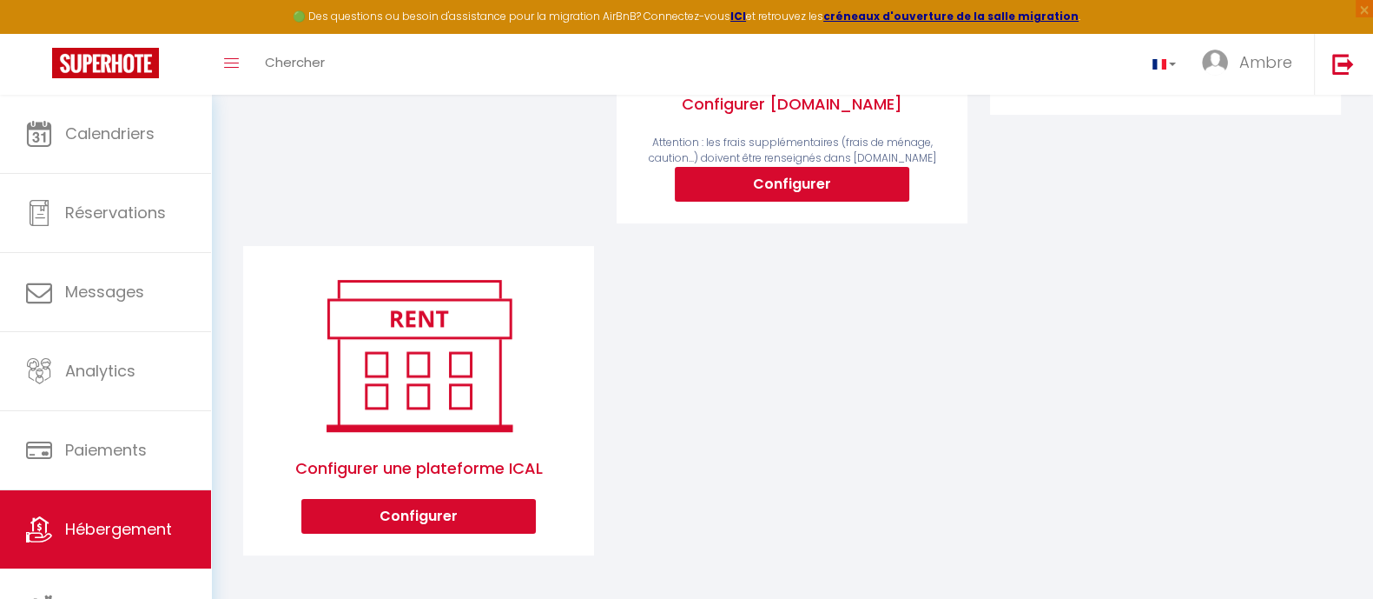
click at [374, 354] on img at bounding box center [419, 355] width 222 height 167
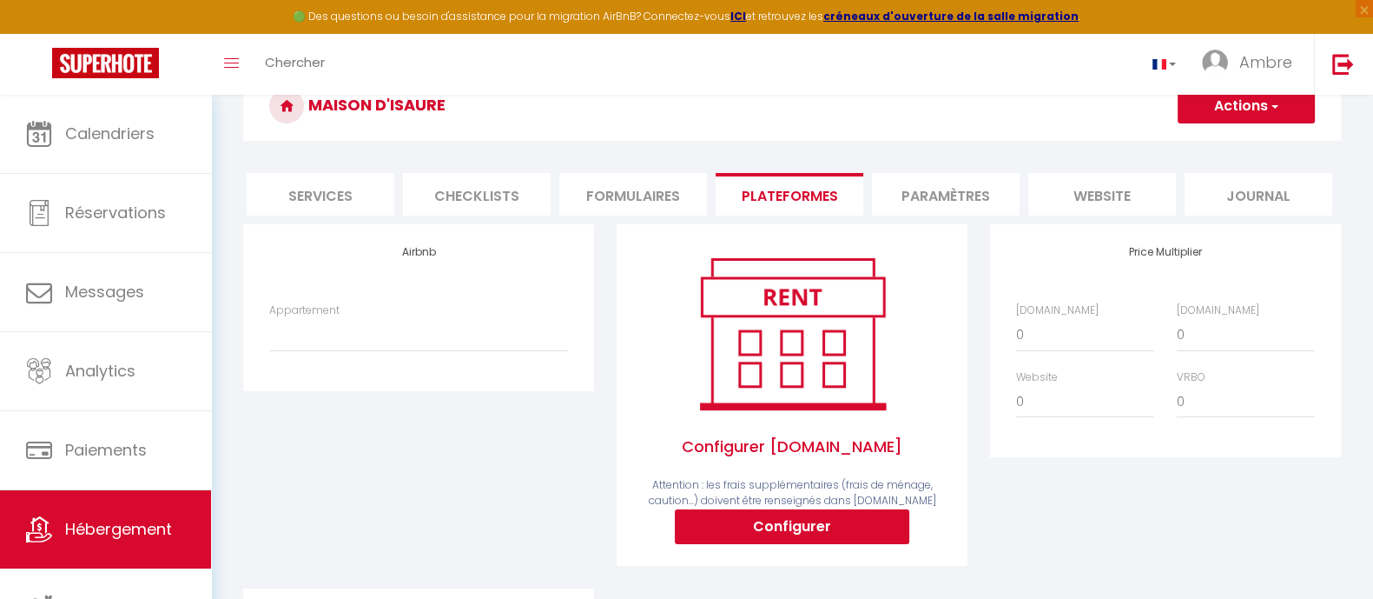
scroll to position [13, 0]
